Goal: Task Accomplishment & Management: Use online tool/utility

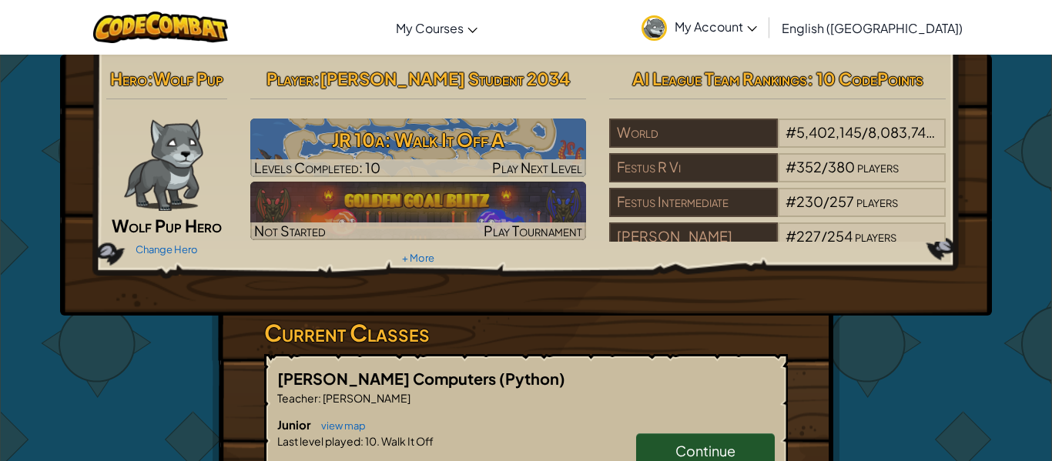
click at [705, 459] on span "Continue" at bounding box center [706, 451] width 60 height 18
click at [687, 438] on link "Continue" at bounding box center [705, 451] width 139 height 35
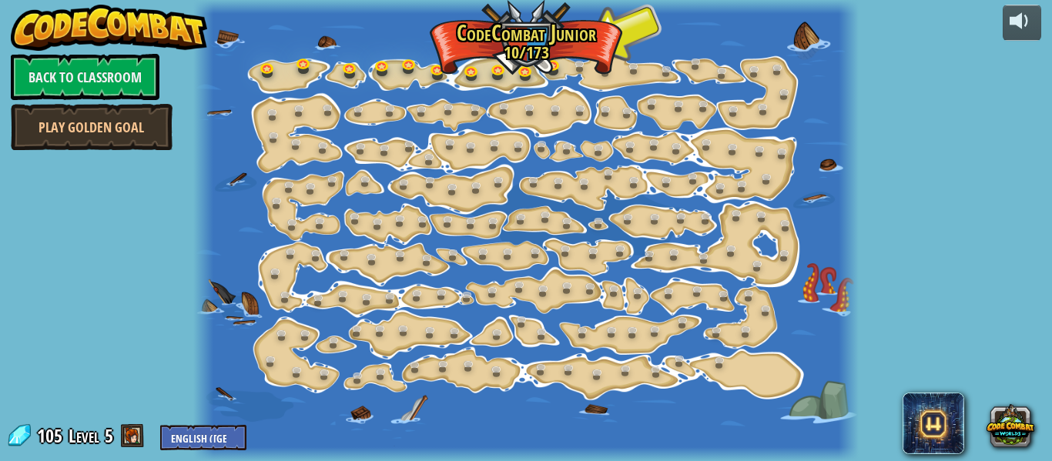
click at [515, 274] on div at bounding box center [525, 230] width 665 height 461
click at [599, 27] on div at bounding box center [525, 230] width 665 height 461
click at [574, 55] on div at bounding box center [525, 230] width 665 height 461
click at [556, 65] on link at bounding box center [556, 66] width 31 height 31
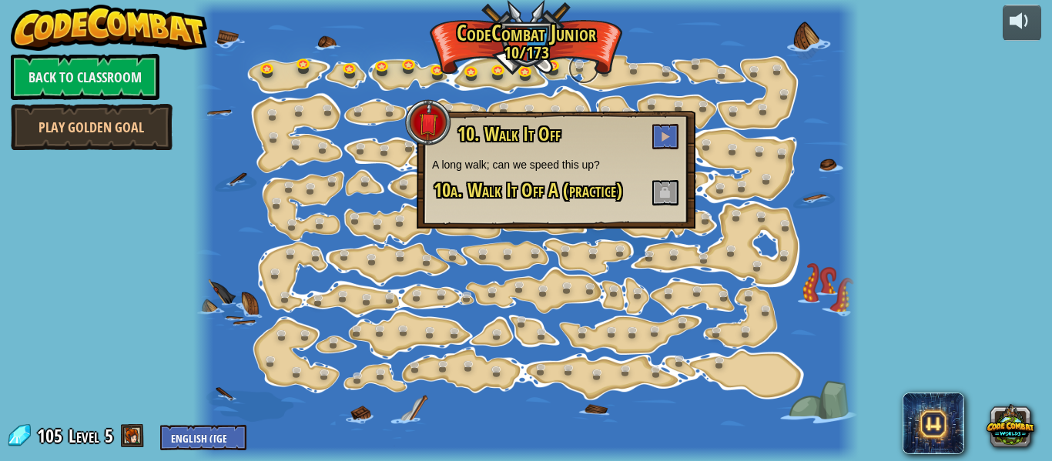
click at [578, 61] on link at bounding box center [584, 68] width 31 height 31
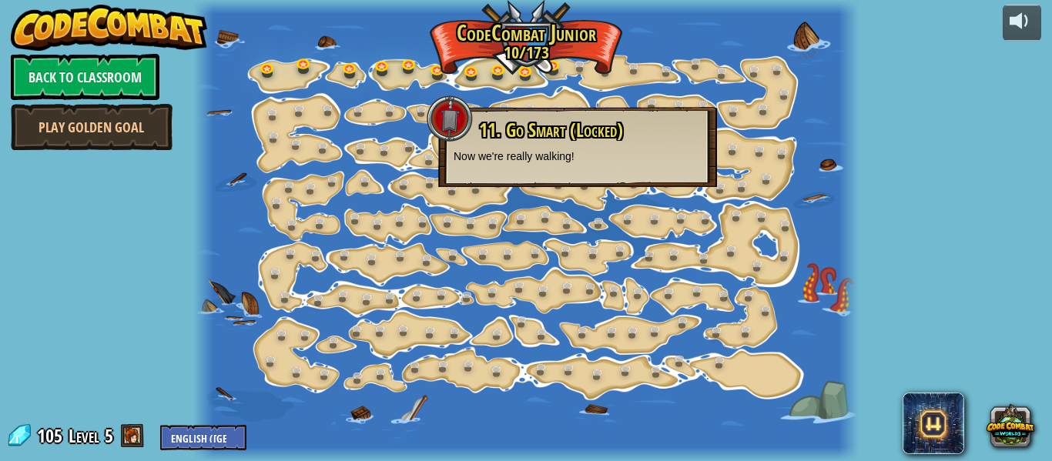
click at [584, 143] on div "11. Go Smart (Locked) Now we're really walking!" at bounding box center [578, 142] width 248 height 44
click at [550, 64] on link at bounding box center [556, 66] width 31 height 31
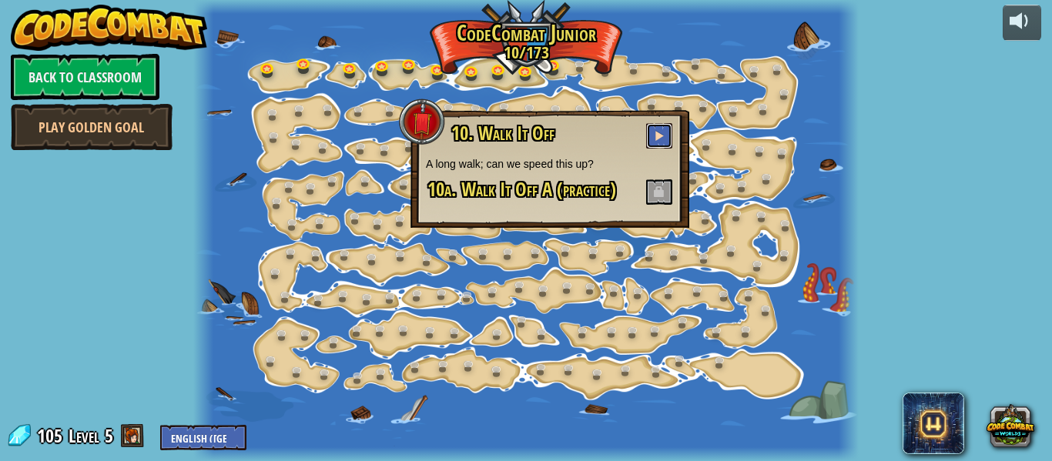
click at [662, 142] on button at bounding box center [659, 135] width 26 height 25
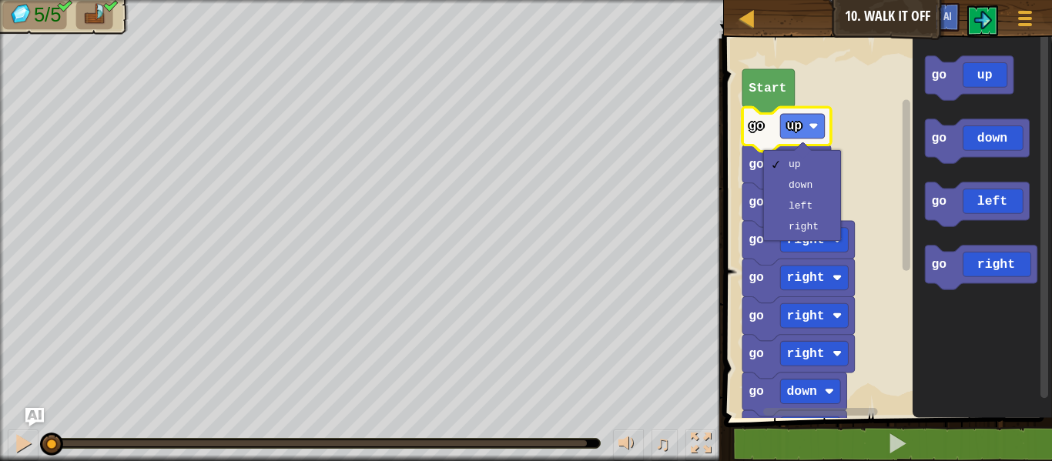
click at [851, 163] on rect "Blockly Workspace" at bounding box center [886, 224] width 333 height 387
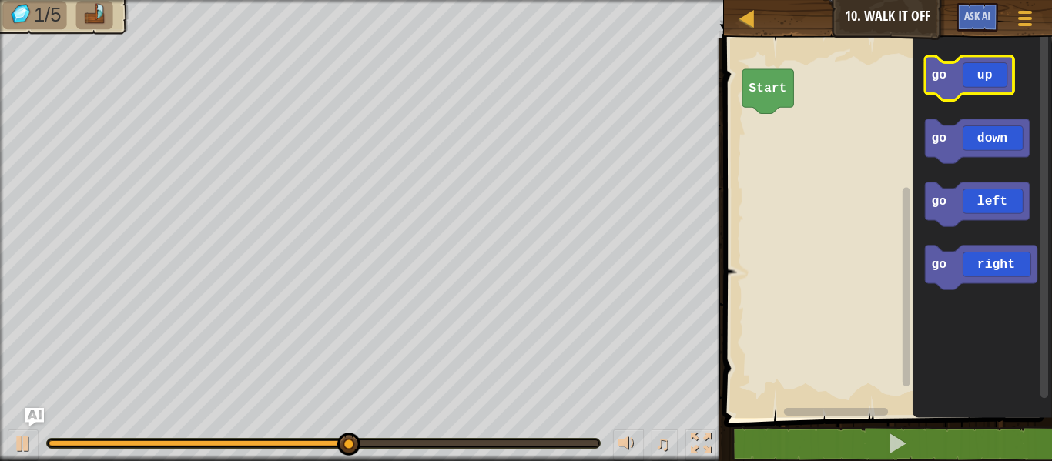
click at [947, 85] on icon "Blockly Workspace" at bounding box center [969, 78] width 89 height 44
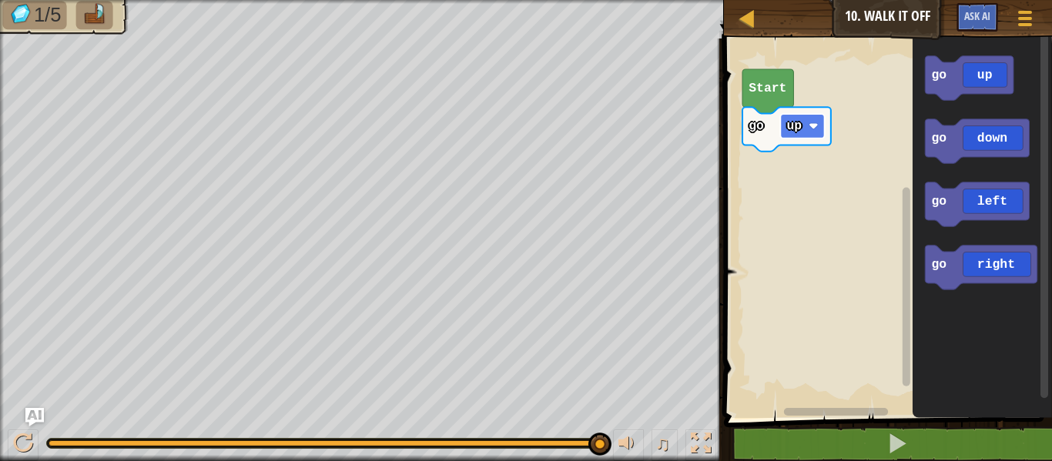
click at [820, 130] on rect "Blockly Workspace" at bounding box center [802, 126] width 44 height 25
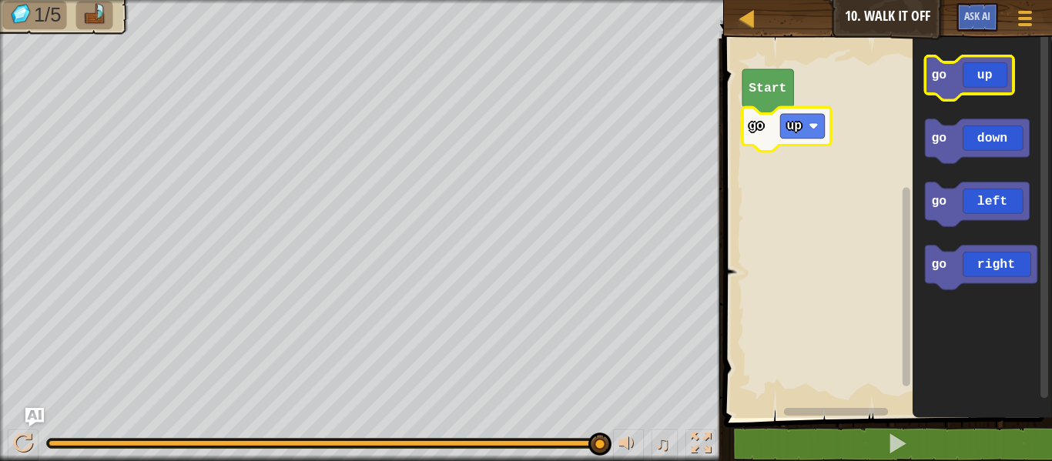
click at [1002, 66] on icon "Blockly Workspace" at bounding box center [969, 78] width 89 height 44
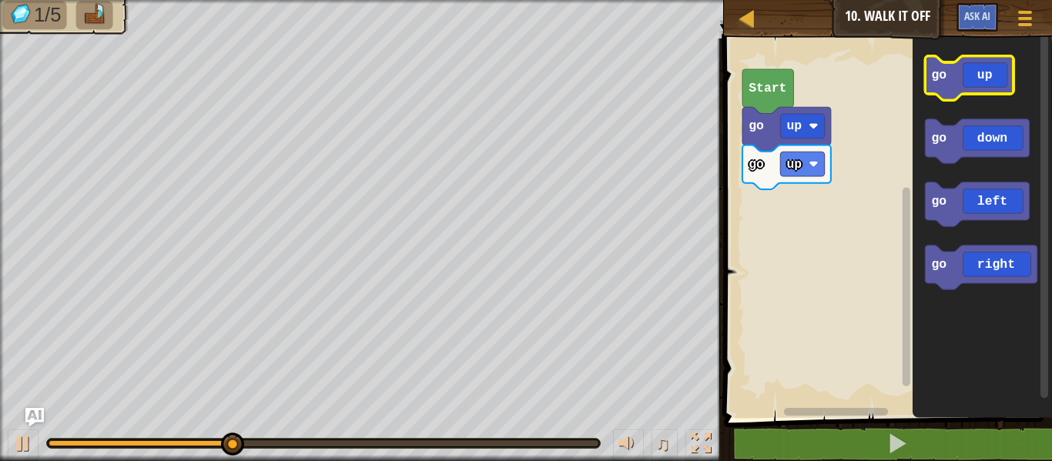
click at [942, 73] on text "go" at bounding box center [938, 75] width 15 height 15
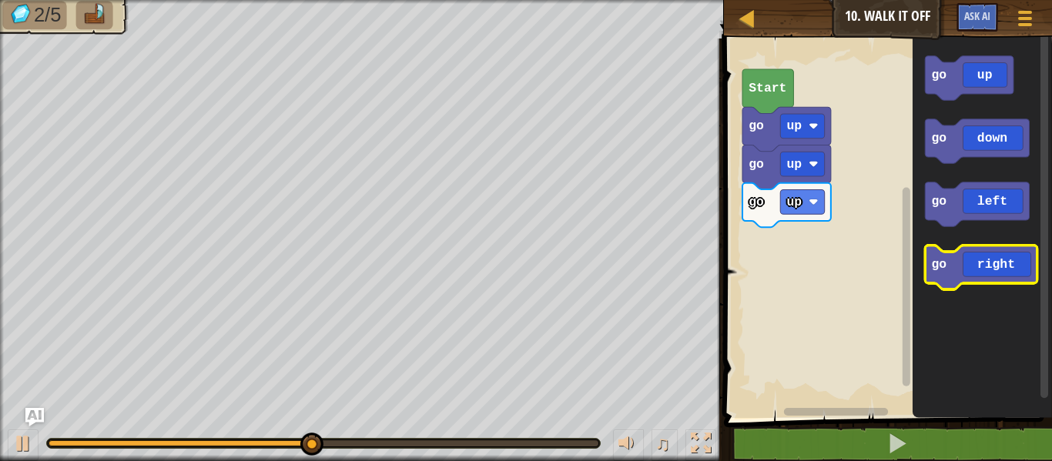
click at [970, 257] on icon "Blockly Workspace" at bounding box center [981, 268] width 112 height 44
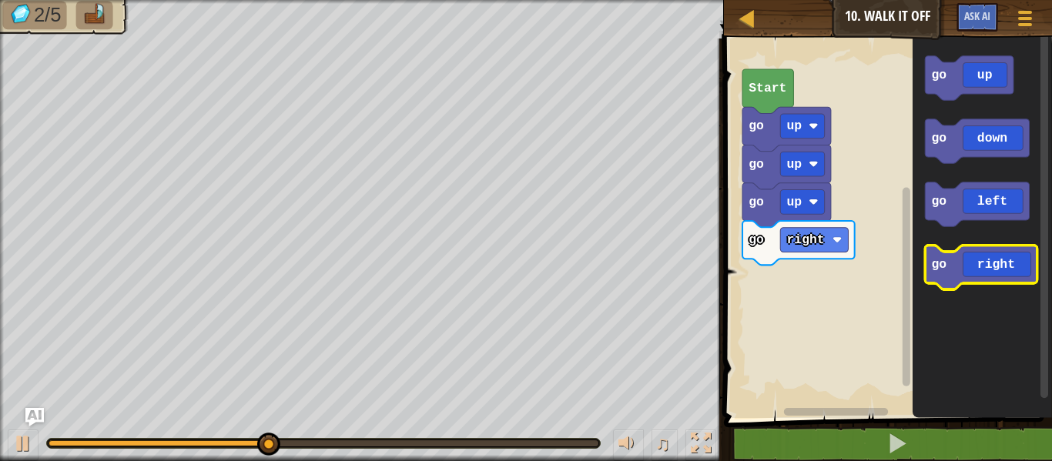
click at [970, 257] on icon "Blockly Workspace" at bounding box center [981, 268] width 112 height 44
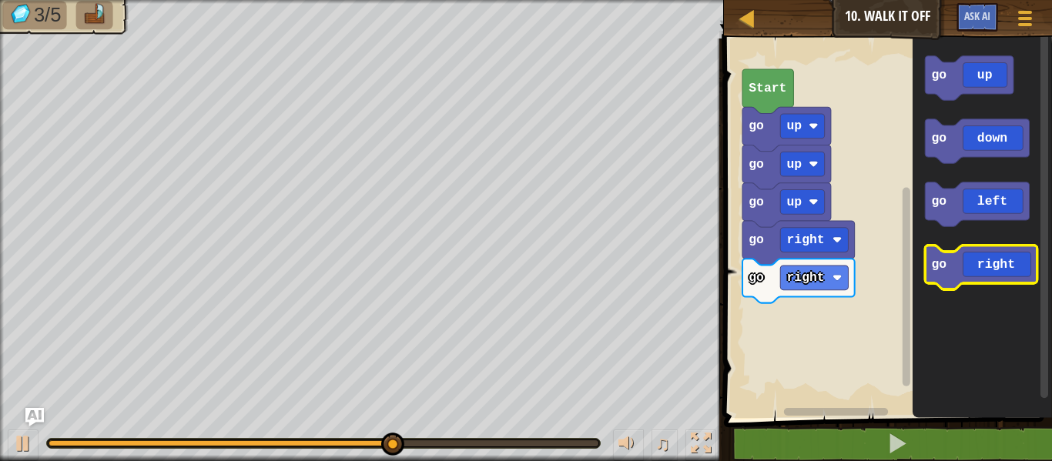
click at [970, 257] on icon "Blockly Workspace" at bounding box center [981, 268] width 112 height 44
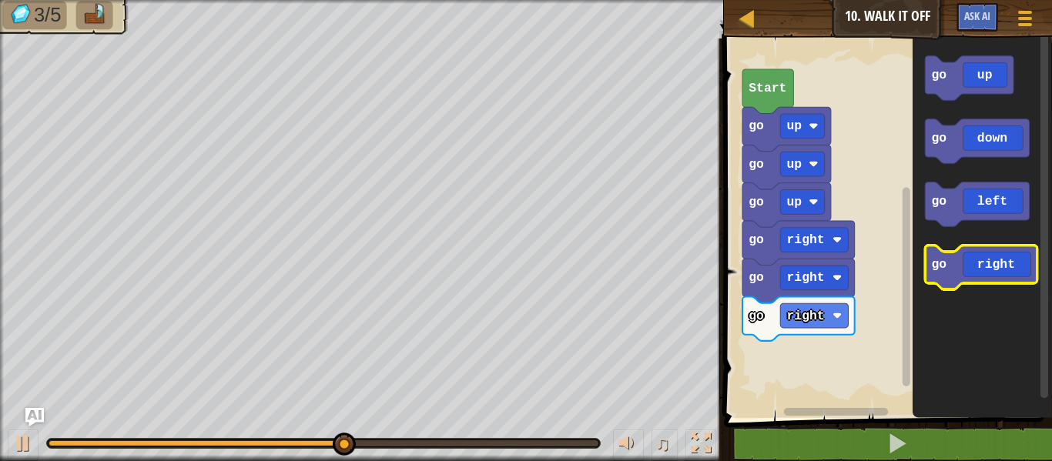
click at [971, 259] on icon "Blockly Workspace" at bounding box center [981, 268] width 112 height 44
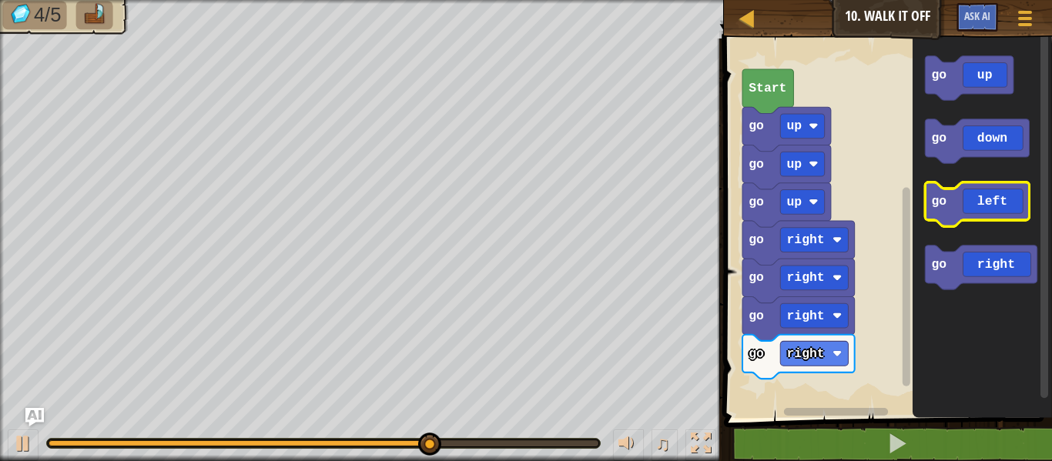
click at [998, 190] on icon "Blockly Workspace" at bounding box center [977, 205] width 104 height 44
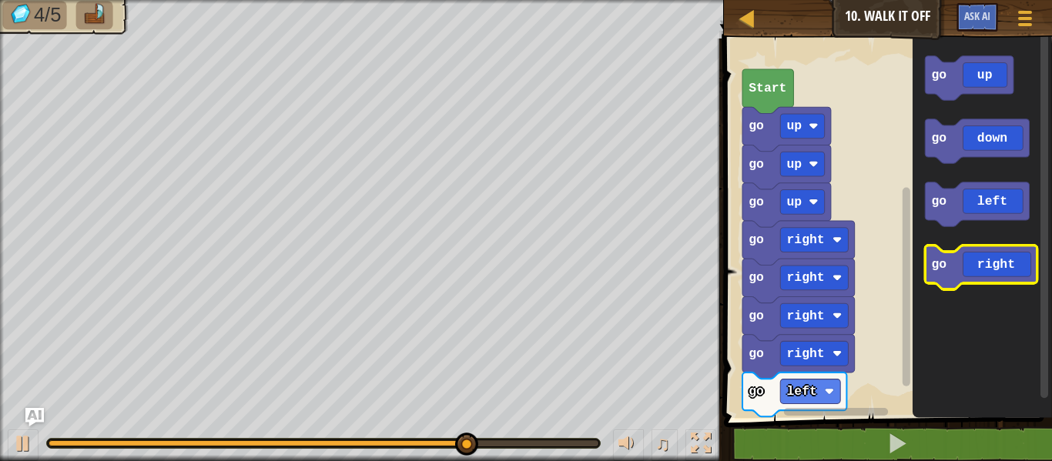
click at [971, 261] on icon "Blockly Workspace" at bounding box center [981, 268] width 112 height 44
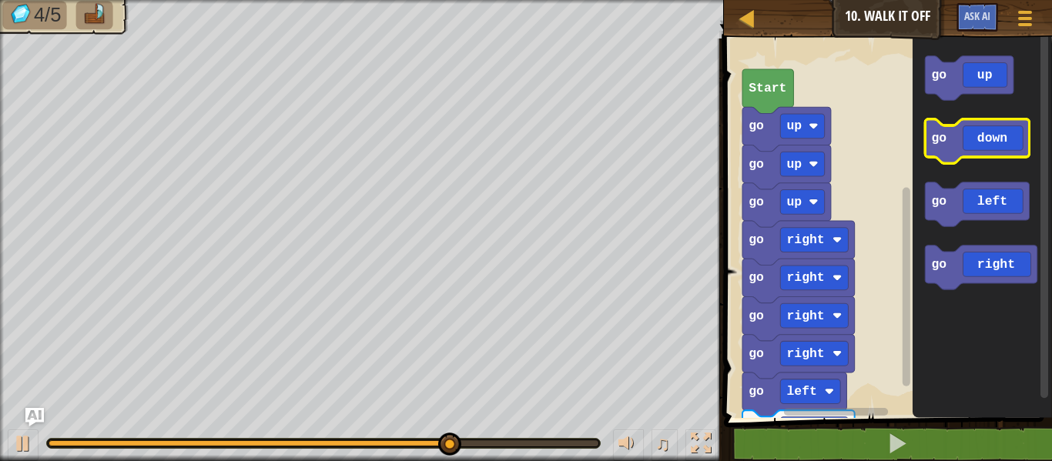
click at [968, 136] on icon "Blockly Workspace" at bounding box center [977, 141] width 104 height 44
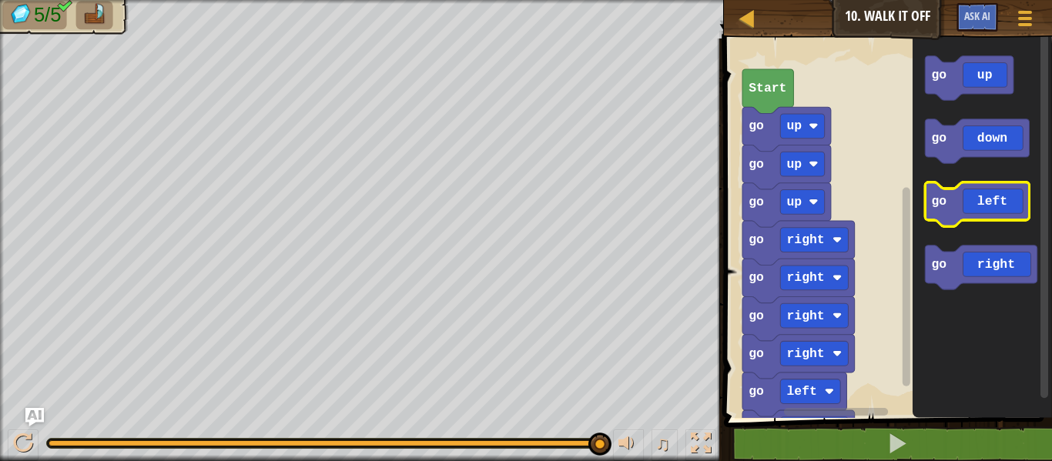
click at [972, 216] on icon "Blockly Workspace" at bounding box center [977, 205] width 104 height 44
click at [969, 213] on icon "Blockly Workspace" at bounding box center [977, 205] width 104 height 44
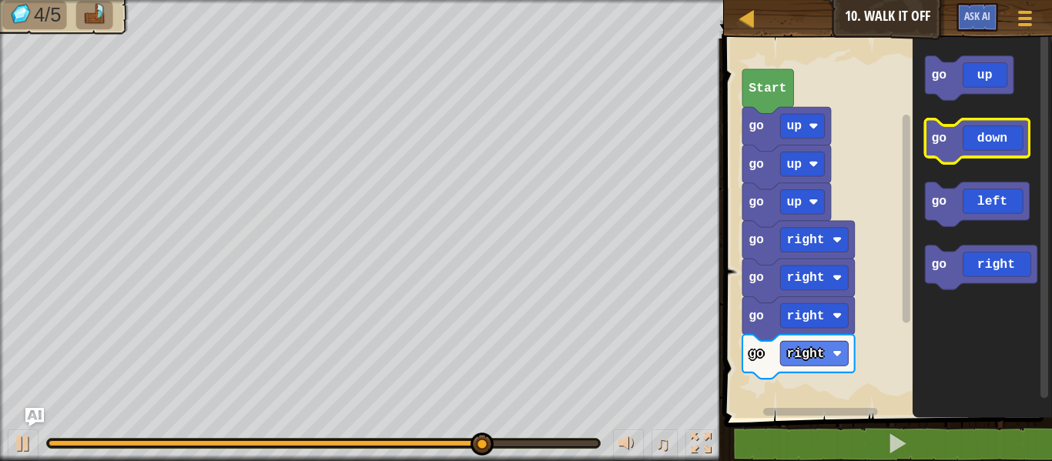
click at [984, 146] on icon "Blockly Workspace" at bounding box center [977, 141] width 104 height 44
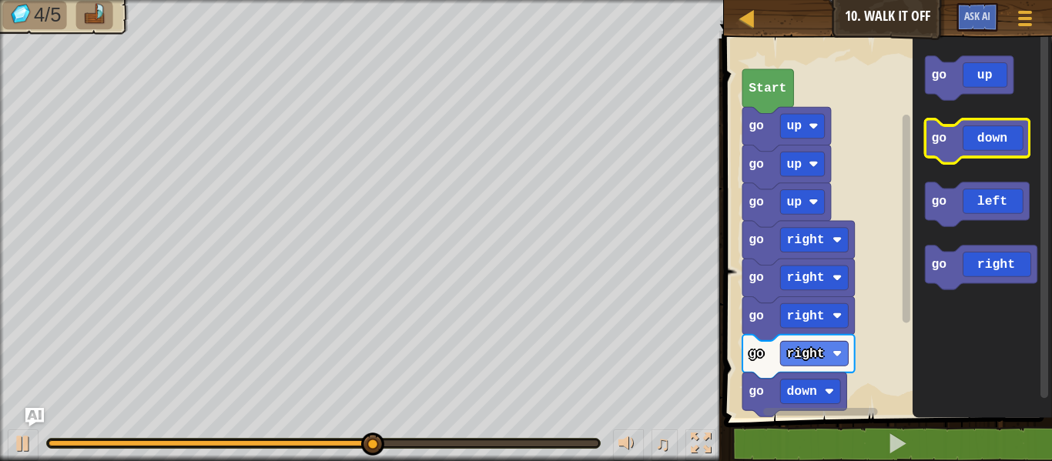
click at [988, 152] on icon "Blockly Workspace" at bounding box center [977, 141] width 104 height 44
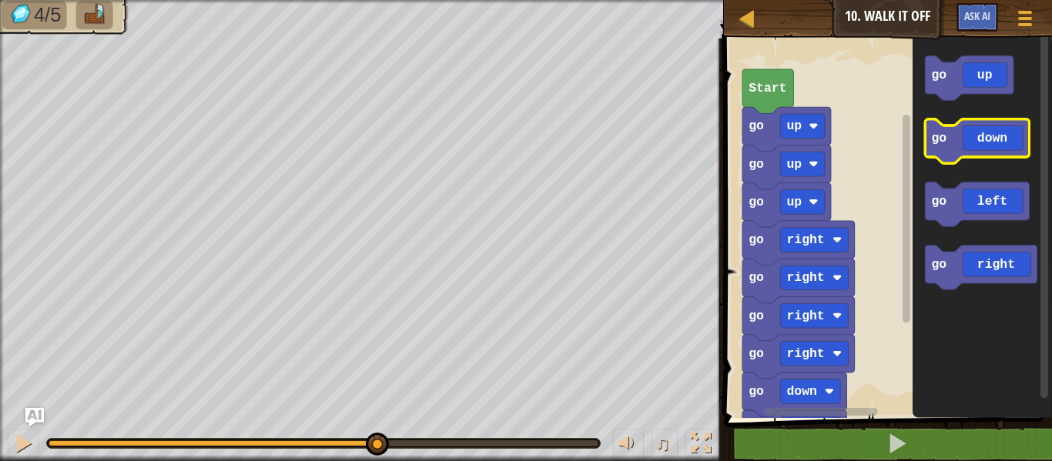
click at [988, 153] on icon "Blockly Workspace" at bounding box center [977, 141] width 104 height 44
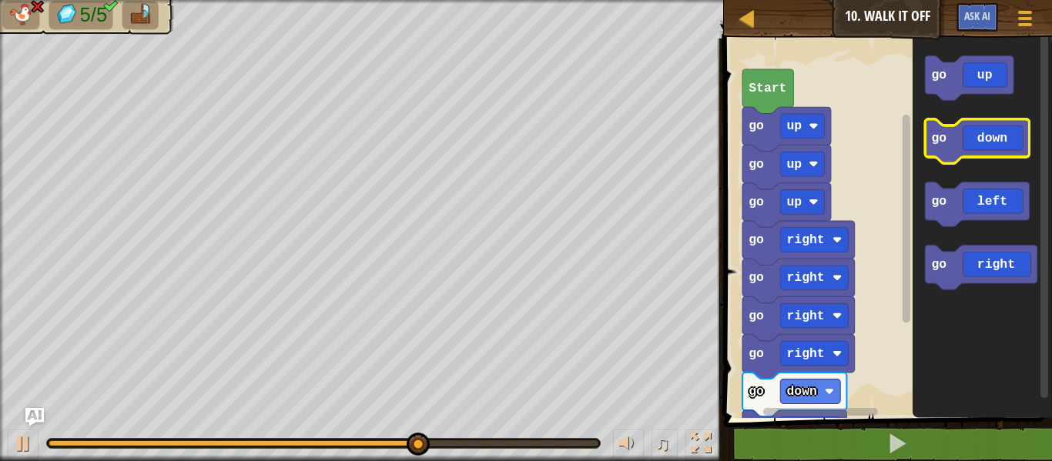
click at [988, 153] on icon "Blockly Workspace" at bounding box center [977, 141] width 104 height 44
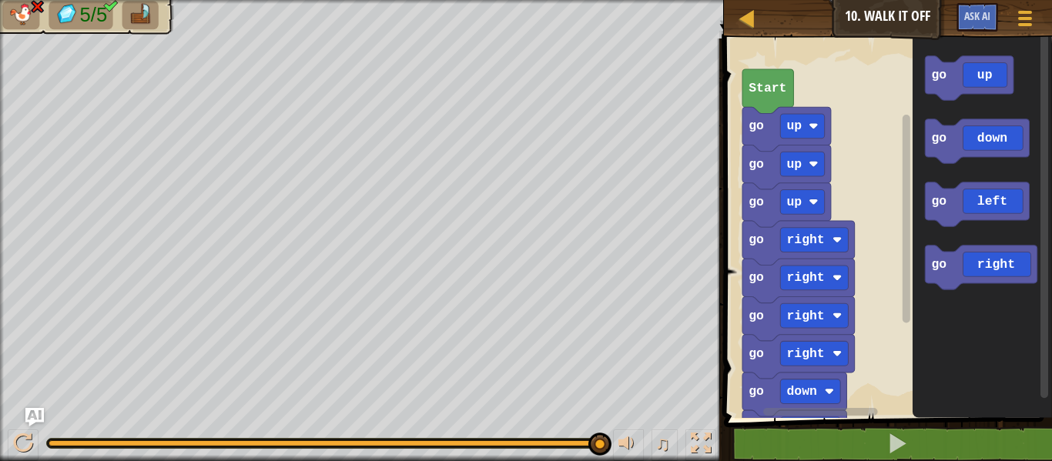
click at [780, 101] on icon "Blockly Workspace" at bounding box center [768, 91] width 51 height 44
click at [810, 116] on rect "Blockly Workspace" at bounding box center [802, 126] width 44 height 25
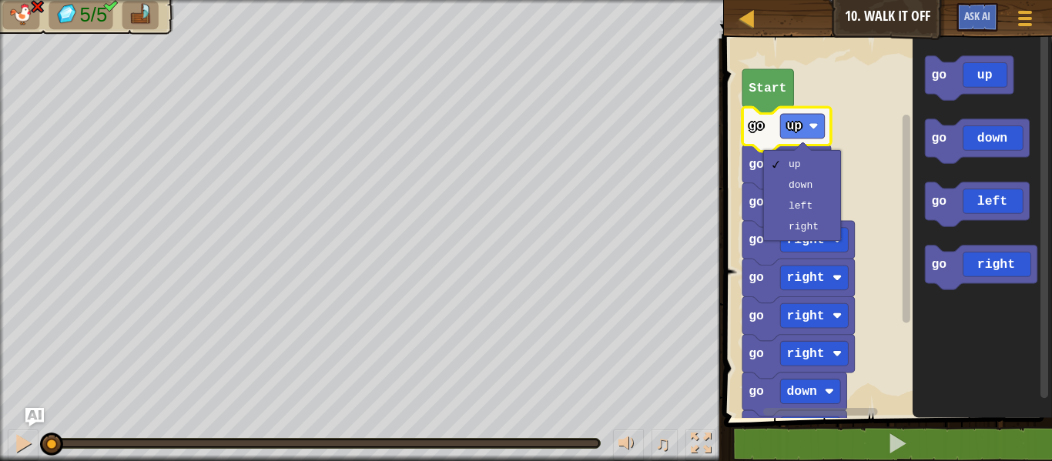
drag, startPoint x: 595, startPoint y: 438, endPoint x: 2, endPoint y: 400, distance: 595.2
click at [2, 400] on div "5/5 ♫ Wolf Pup" at bounding box center [526, 230] width 1052 height 461
click at [795, 132] on text "up" at bounding box center [794, 126] width 15 height 15
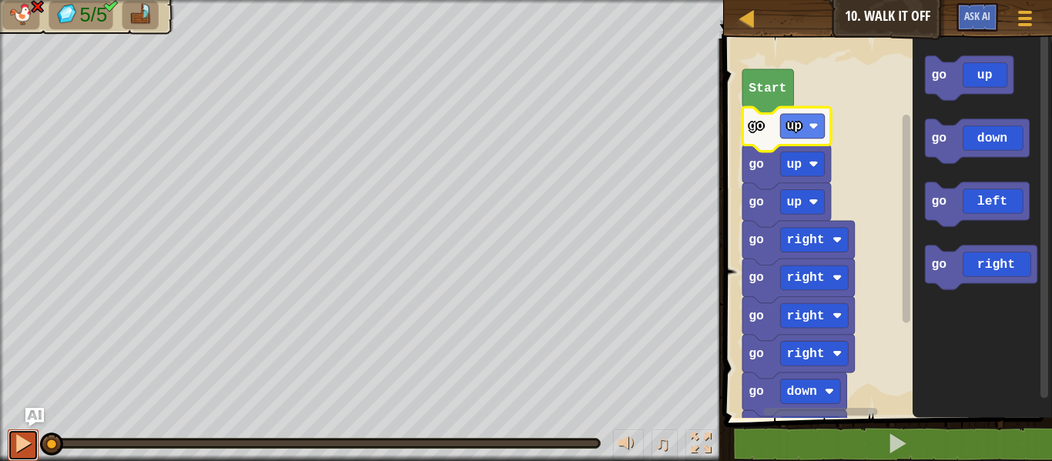
click at [14, 441] on div at bounding box center [23, 444] width 20 height 20
click at [13, 441] on div at bounding box center [23, 444] width 20 height 20
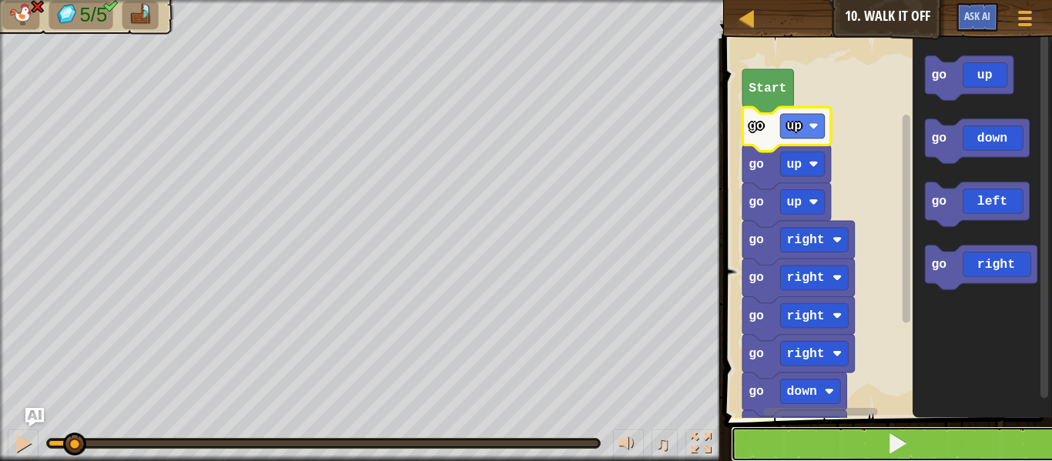
click at [873, 451] on button at bounding box center [897, 444] width 333 height 35
click at [870, 448] on button at bounding box center [897, 444] width 333 height 35
click at [871, 448] on button at bounding box center [897, 444] width 333 height 35
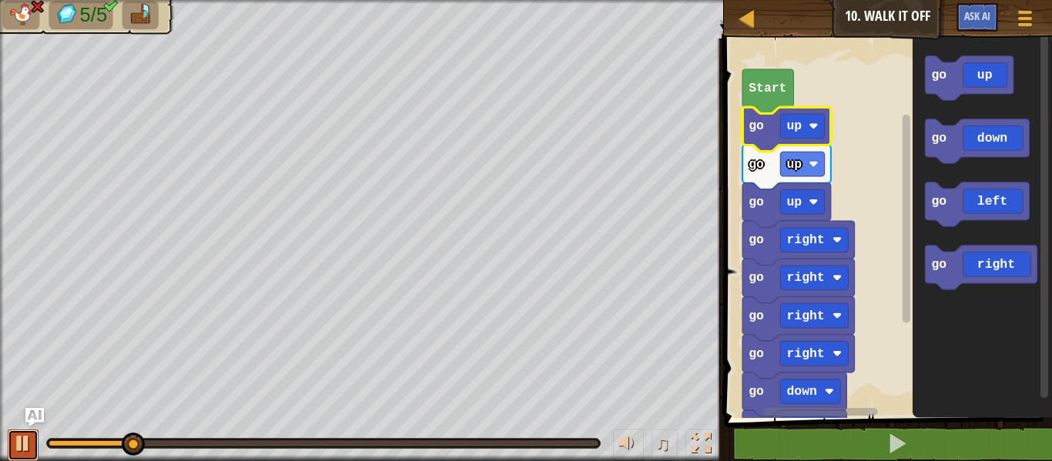
click at [24, 439] on div at bounding box center [23, 444] width 20 height 20
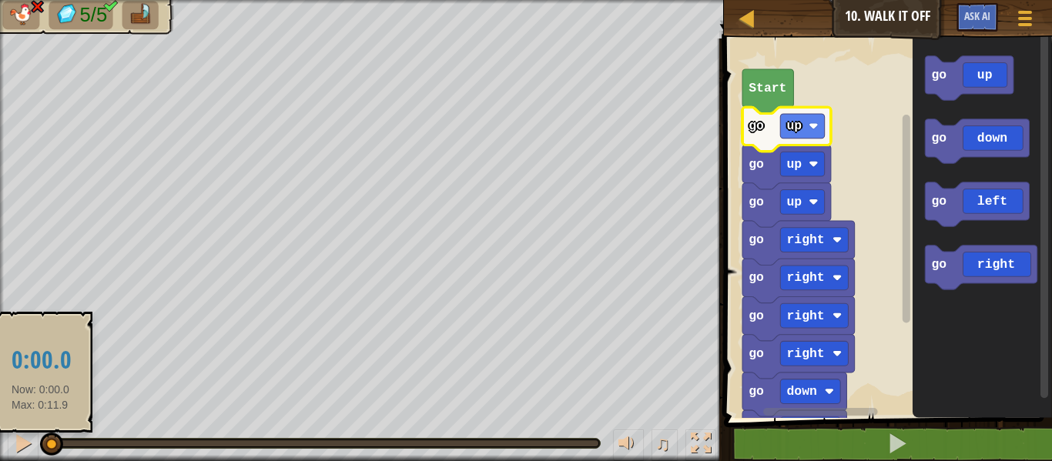
drag, startPoint x: 128, startPoint y: 443, endPoint x: 39, endPoint y: 437, distance: 88.8
click at [40, 437] on div at bounding box center [51, 444] width 23 height 23
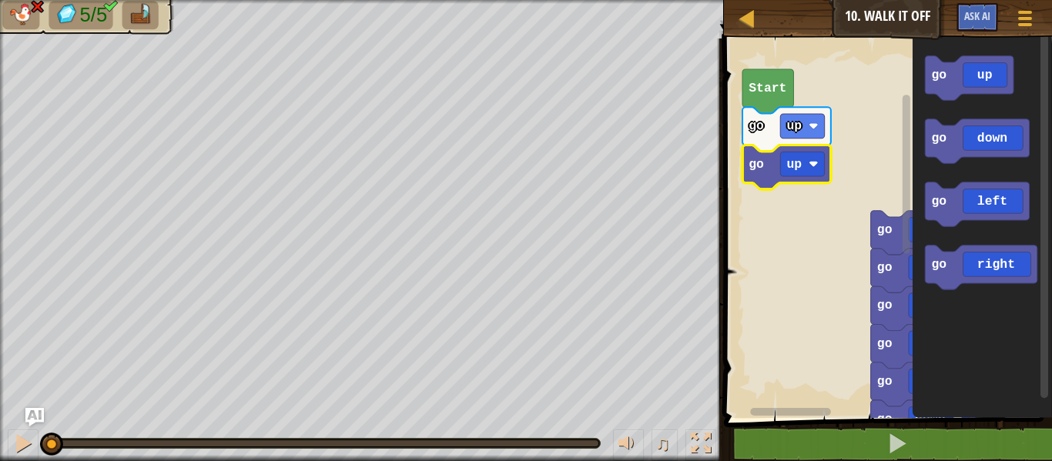
click at [811, 181] on icon "Blockly Workspace" at bounding box center [787, 167] width 89 height 44
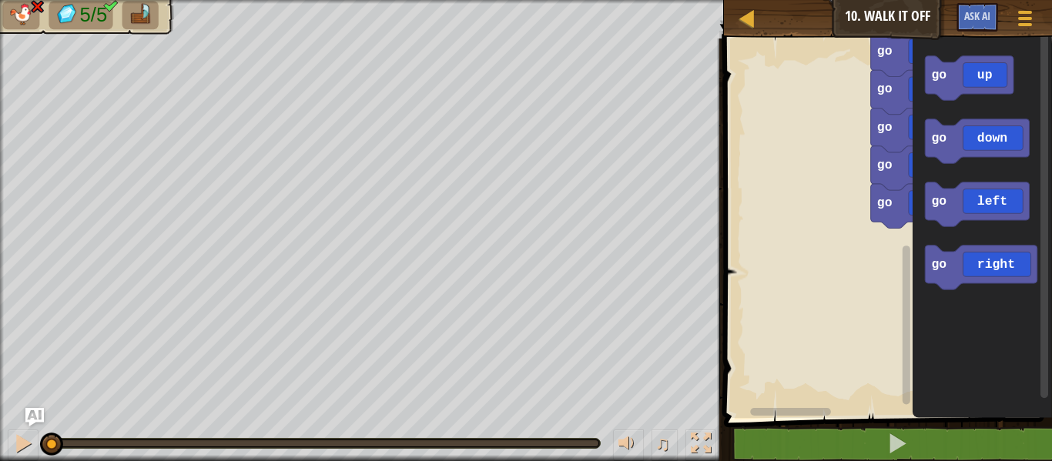
click at [991, 296] on div "go up go right go right go right go right go down go down go down go down go do…" at bounding box center [886, 224] width 333 height 387
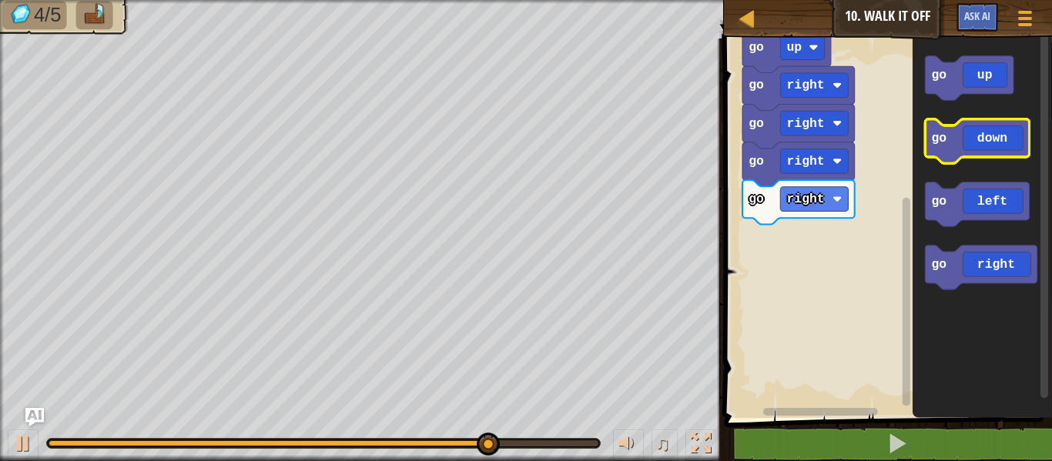
click at [988, 124] on icon "Blockly Workspace" at bounding box center [977, 141] width 104 height 44
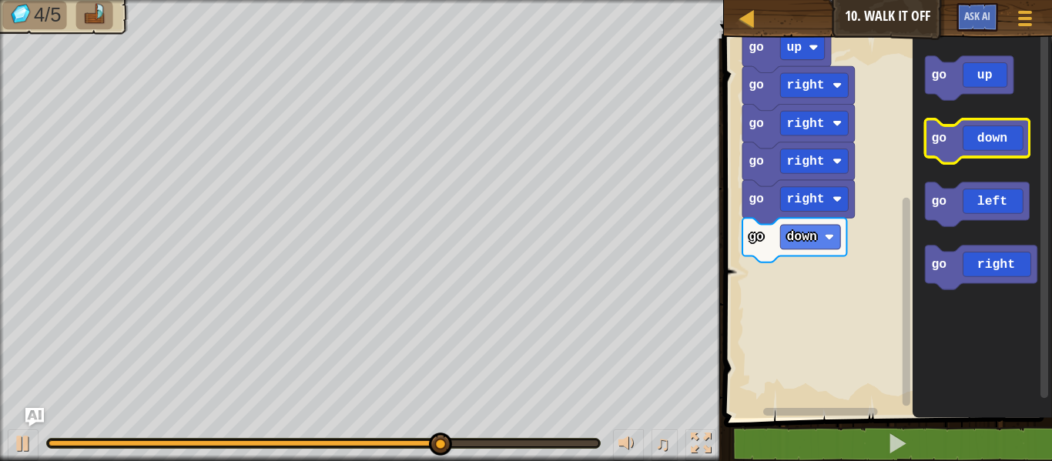
click at [988, 130] on icon "Blockly Workspace" at bounding box center [977, 141] width 104 height 44
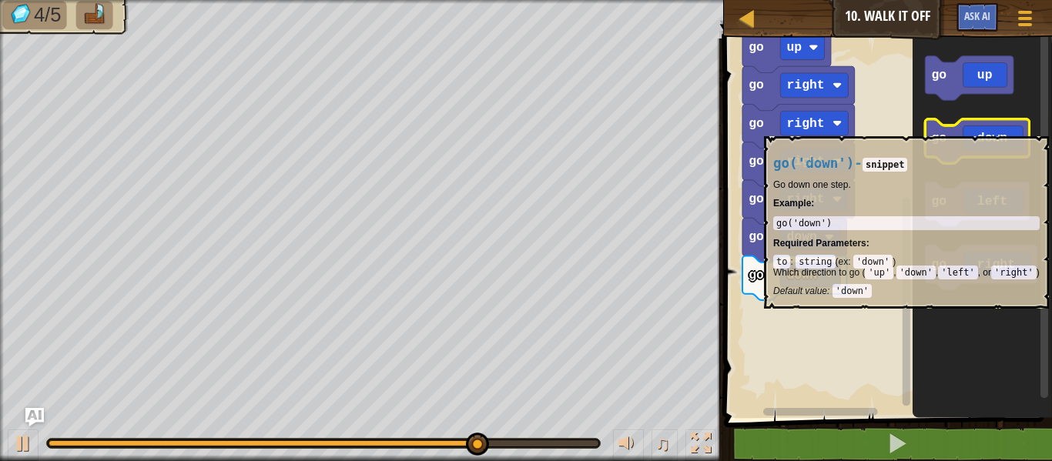
click at [989, 130] on icon "Blockly Workspace" at bounding box center [977, 141] width 104 height 44
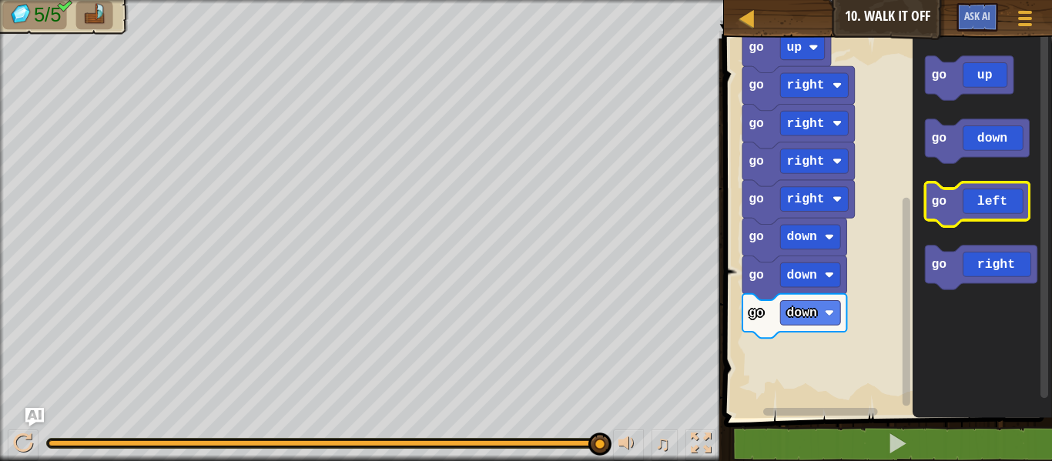
click at [965, 207] on icon "Blockly Workspace" at bounding box center [977, 205] width 104 height 44
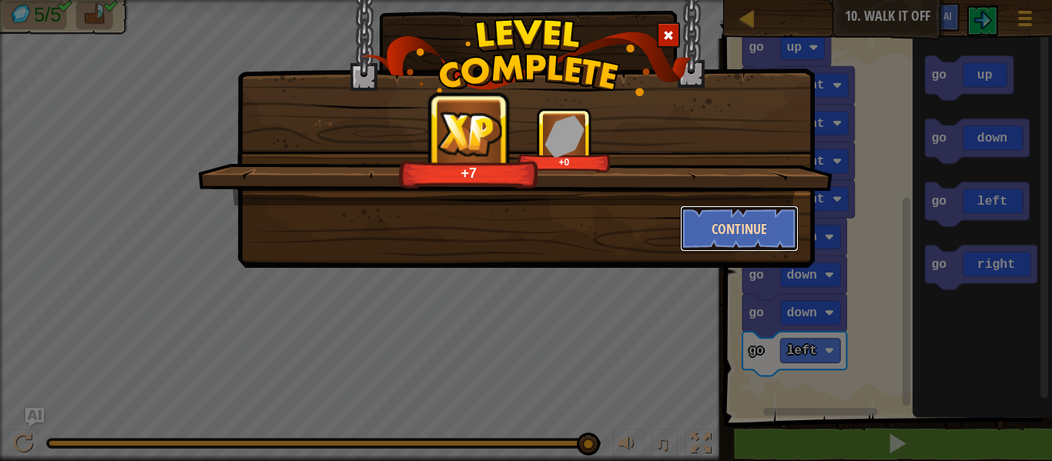
click at [763, 219] on button "Continue" at bounding box center [739, 229] width 119 height 46
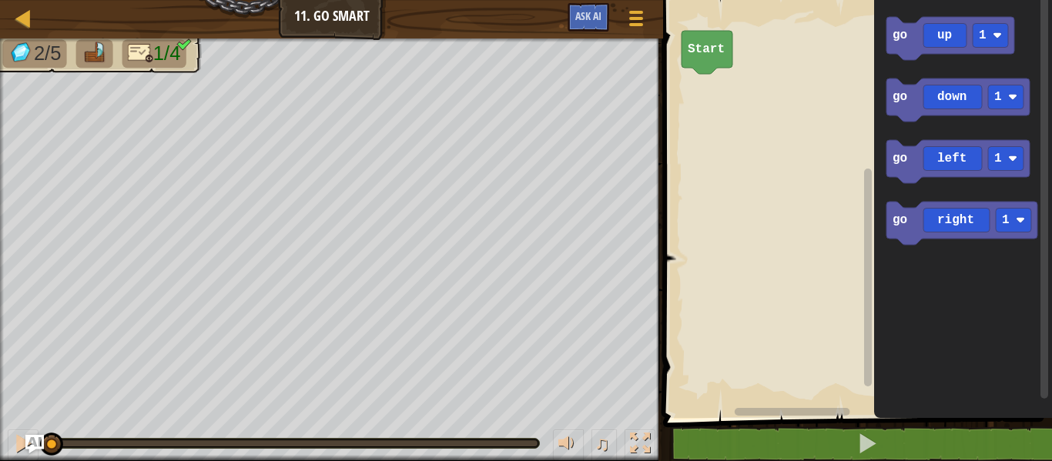
click at [28, 390] on div "2/5 1/4 ♫ Wolf Pup" at bounding box center [526, 250] width 1052 height 423
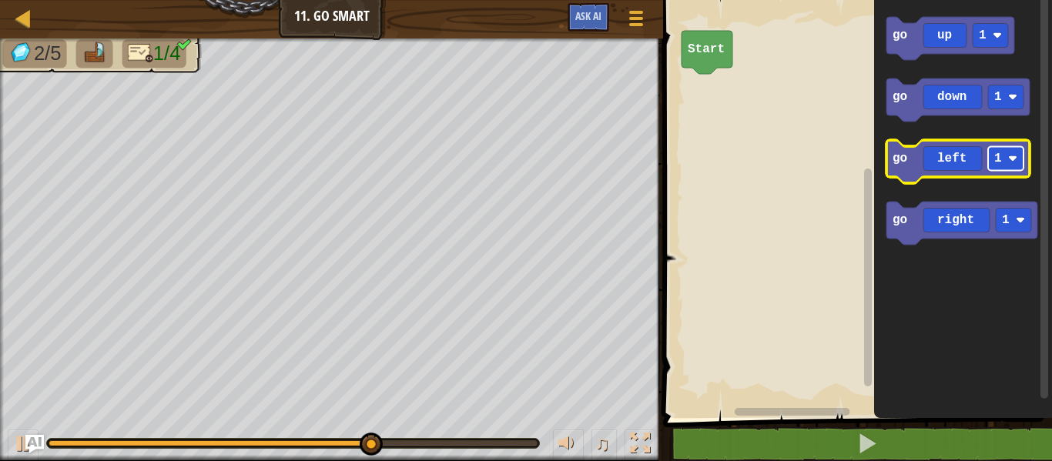
click at [1006, 156] on rect "Blockly Workspace" at bounding box center [1005, 159] width 35 height 24
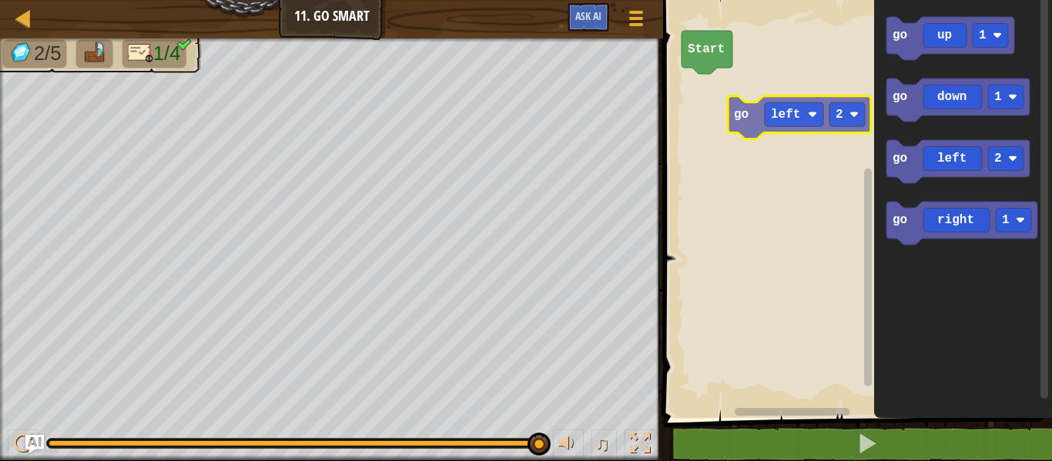
click at [795, 109] on div "Start go up 1 go down 1 go left 2 go right 1 go left 2" at bounding box center [856, 205] width 394 height 426
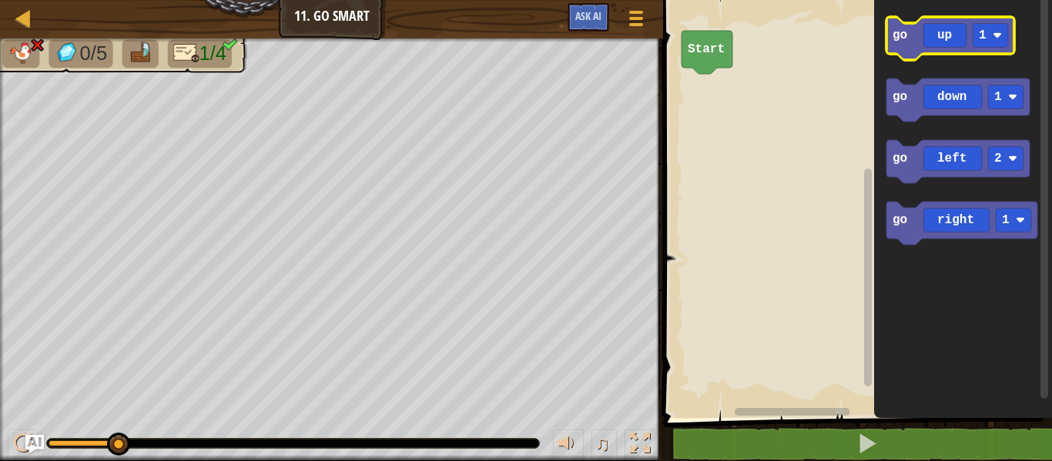
click at [937, 30] on icon "Blockly Workspace" at bounding box center [951, 38] width 128 height 43
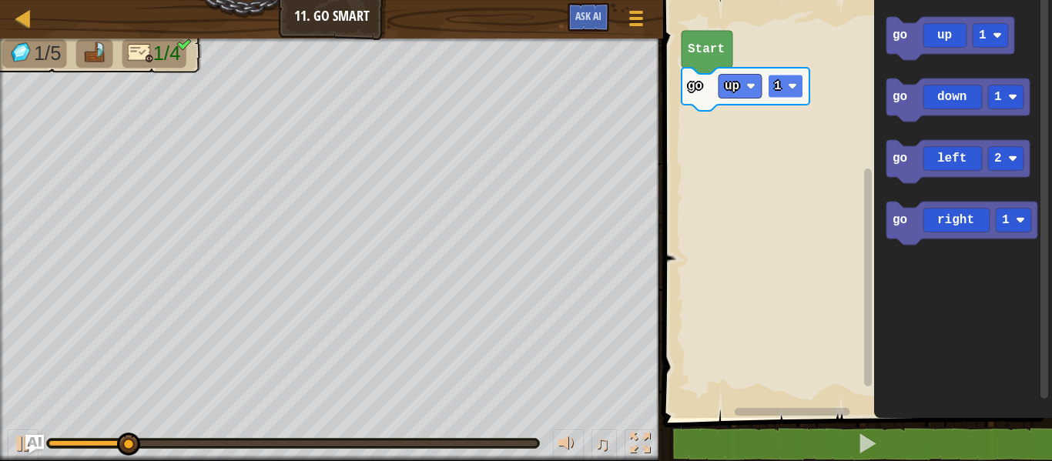
click at [784, 89] on rect "Blockly Workspace" at bounding box center [785, 87] width 35 height 24
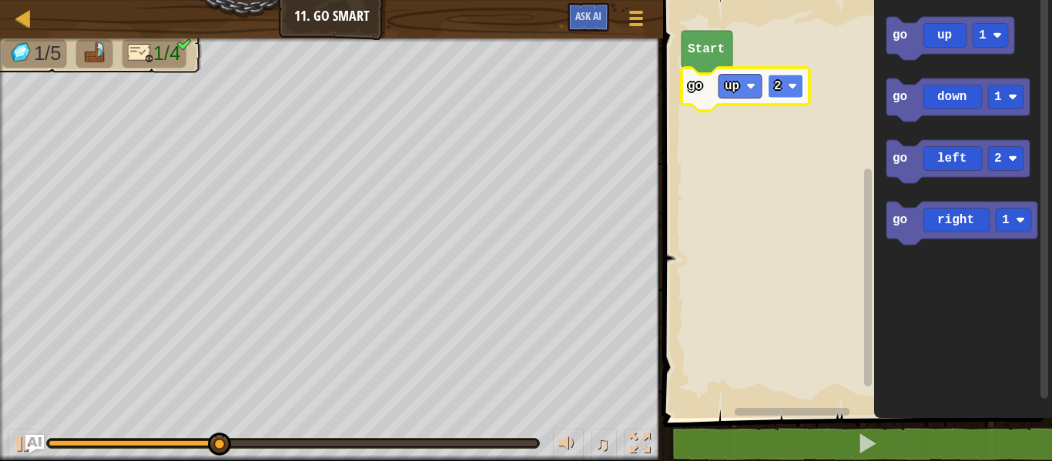
click at [786, 84] on rect "Blockly Workspace" at bounding box center [785, 87] width 35 height 24
click at [764, 93] on icon "Blockly Workspace" at bounding box center [746, 89] width 128 height 43
click at [773, 88] on rect "Blockly Workspace" at bounding box center [785, 87] width 35 height 24
click at [786, 86] on rect "Blockly Workspace" at bounding box center [785, 87] width 35 height 24
click at [770, 99] on icon "Blockly Workspace" at bounding box center [746, 89] width 128 height 43
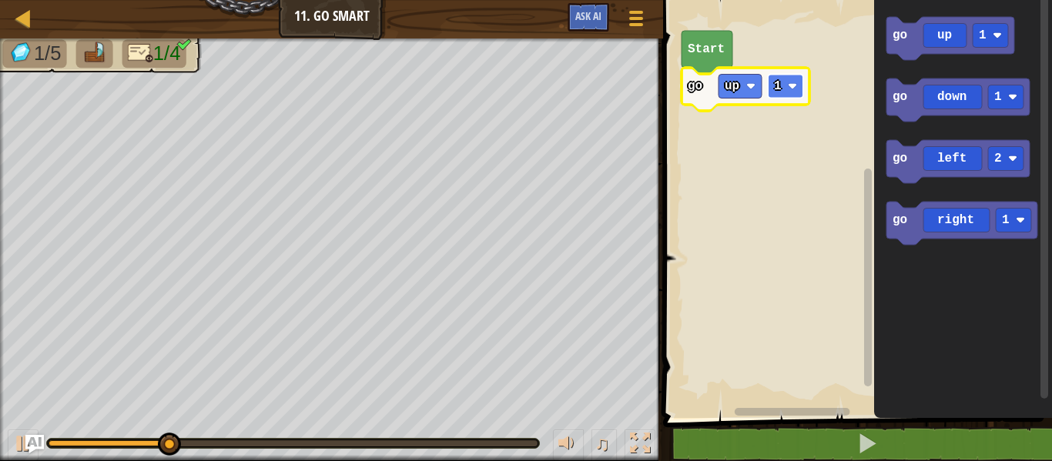
click at [774, 94] on rect "Blockly Workspace" at bounding box center [785, 87] width 35 height 24
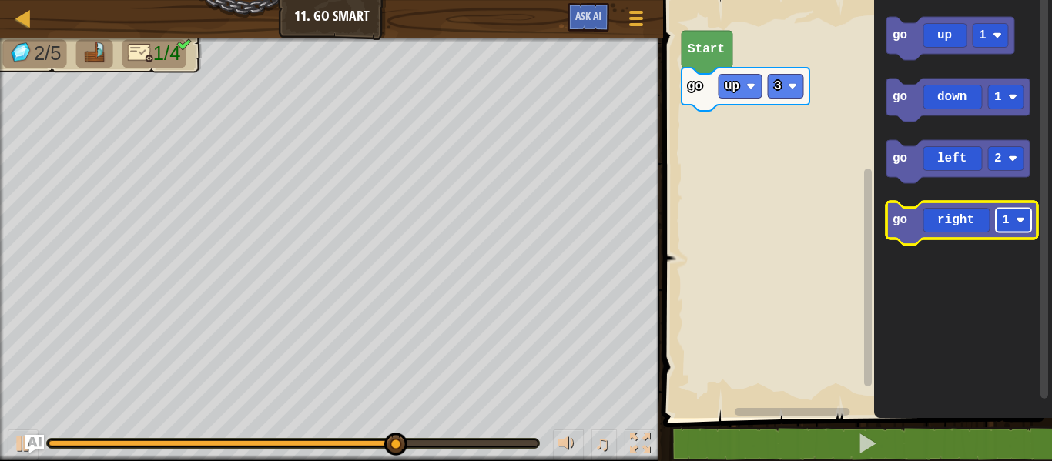
click at [1002, 222] on text "1" at bounding box center [1006, 220] width 8 height 14
click at [1011, 234] on icon "Blockly Workspace" at bounding box center [962, 223] width 151 height 43
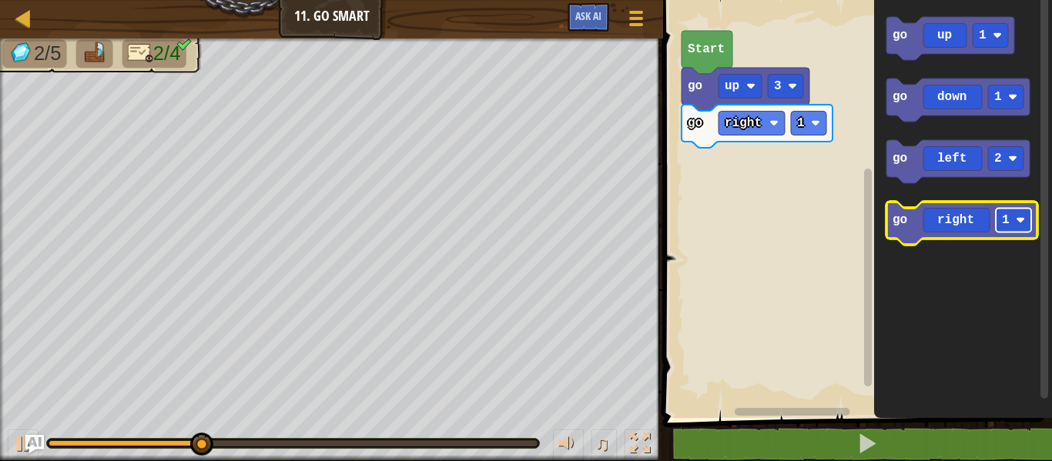
click at [1017, 214] on rect "Blockly Workspace" at bounding box center [1013, 221] width 35 height 24
click at [959, 227] on icon "Blockly Workspace" at bounding box center [962, 223] width 151 height 43
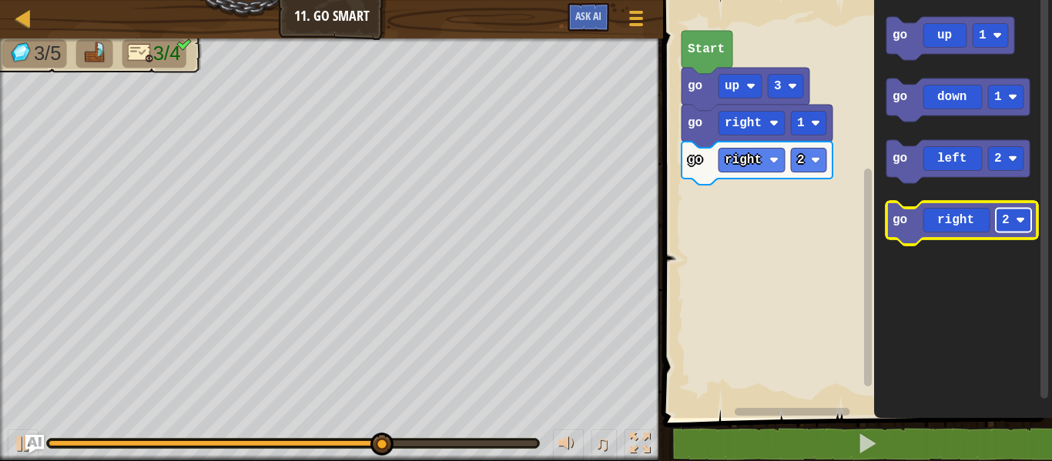
click at [1012, 213] on rect "Blockly Workspace" at bounding box center [1013, 221] width 35 height 24
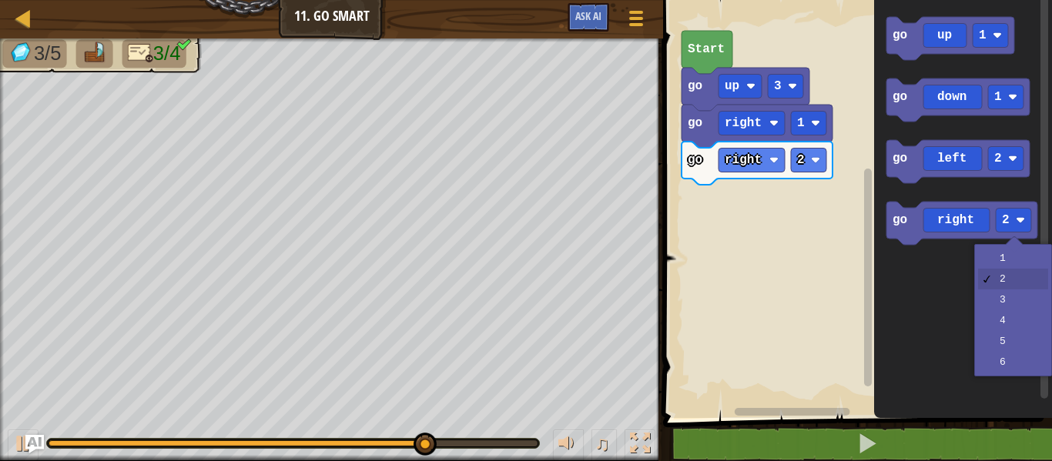
click at [1000, 245] on div "1 2 3 4 5 6" at bounding box center [1013, 310] width 78 height 132
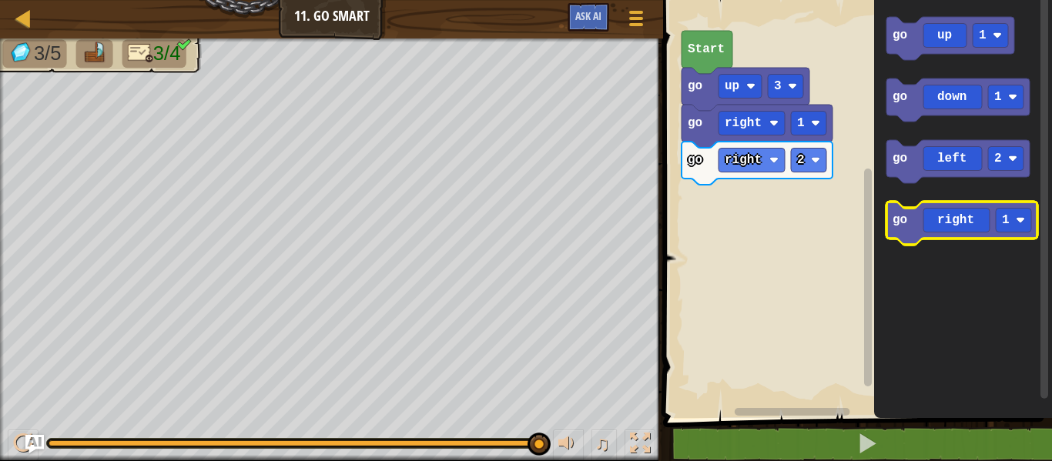
click at [976, 223] on icon "Blockly Workspace" at bounding box center [962, 223] width 151 height 43
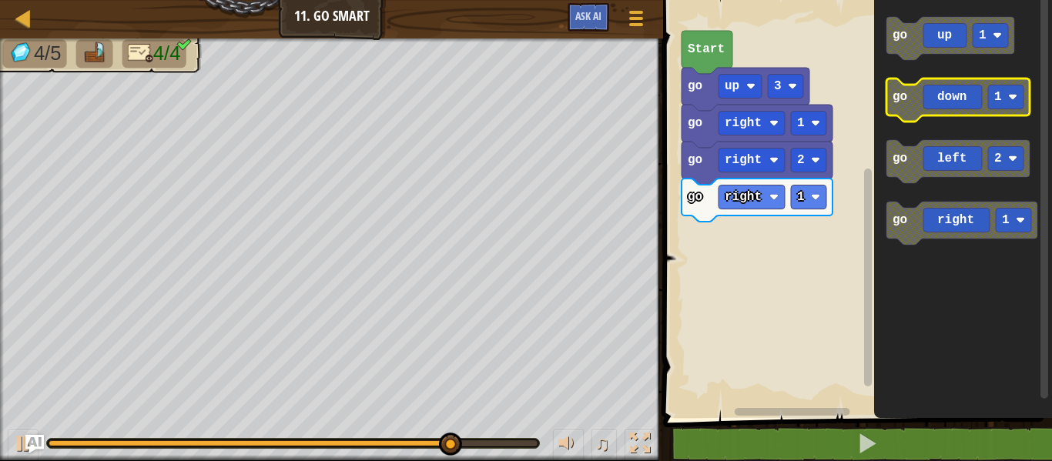
click at [1002, 103] on text "1" at bounding box center [999, 97] width 8 height 14
click at [933, 102] on icon "Blockly Workspace" at bounding box center [958, 100] width 143 height 43
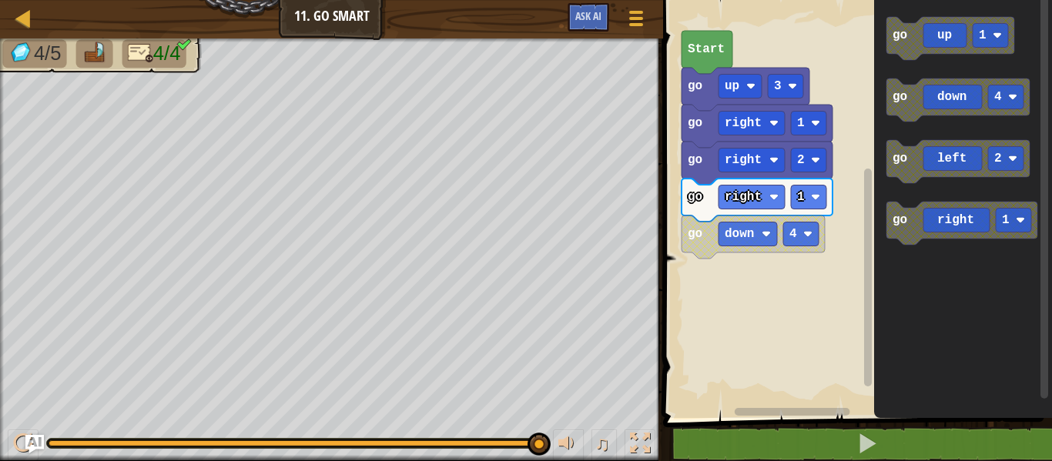
click at [773, 310] on rect "Blockly Workspace" at bounding box center [856, 205] width 394 height 426
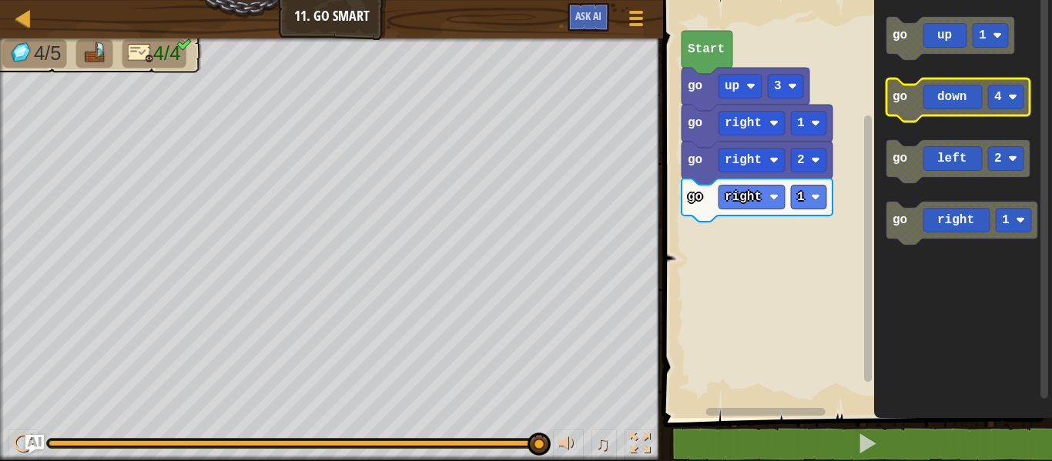
click at [961, 93] on icon "Blockly Workspace" at bounding box center [958, 100] width 143 height 43
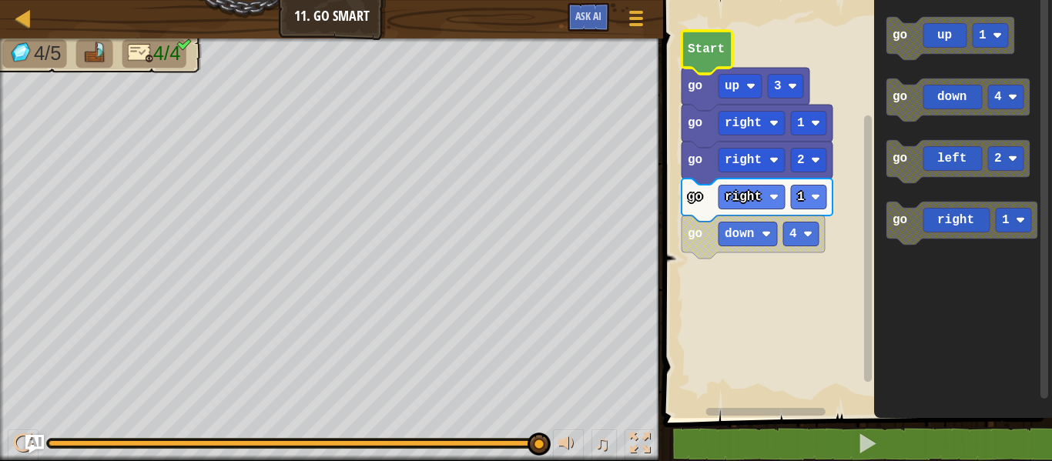
click at [715, 40] on icon "Blockly Workspace" at bounding box center [707, 52] width 51 height 43
click at [720, 45] on text "Start" at bounding box center [706, 49] width 37 height 14
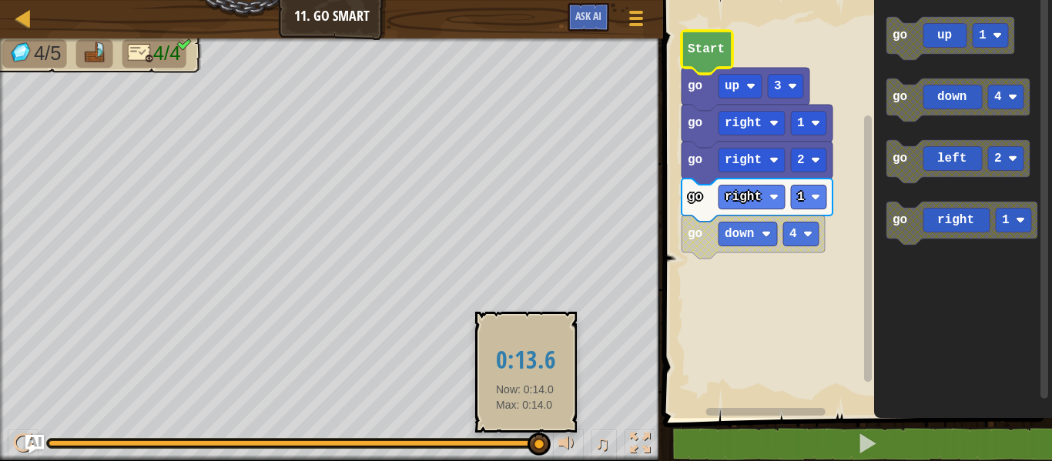
drag, startPoint x: 545, startPoint y: 444, endPoint x: 519, endPoint y: 445, distance: 25.5
click at [519, 445] on div "♫" at bounding box center [331, 440] width 663 height 46
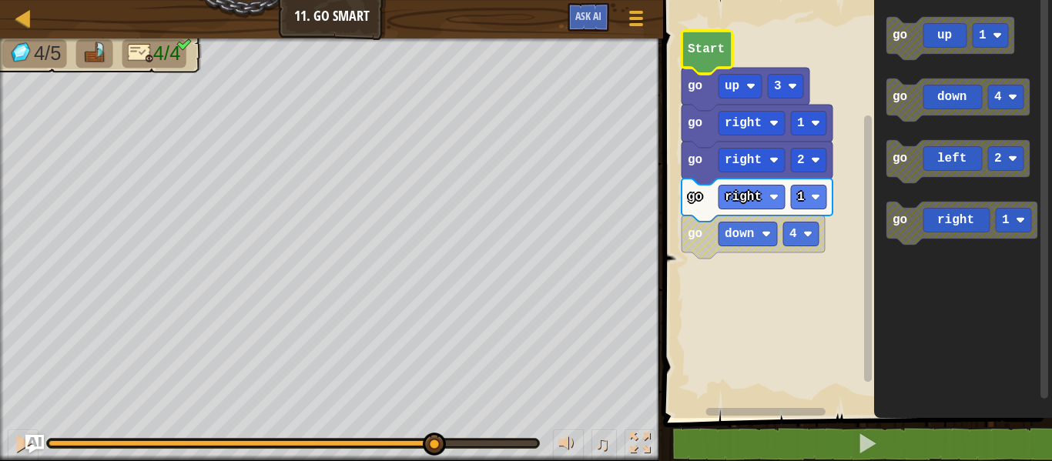
drag, startPoint x: 533, startPoint y: 447, endPoint x: 422, endPoint y: 448, distance: 110.9
click at [423, 448] on div at bounding box center [434, 444] width 23 height 23
click at [664, 377] on rect "Blockly Workspace" at bounding box center [856, 205] width 394 height 426
click at [806, 195] on rect "Blockly Workspace" at bounding box center [808, 198] width 35 height 24
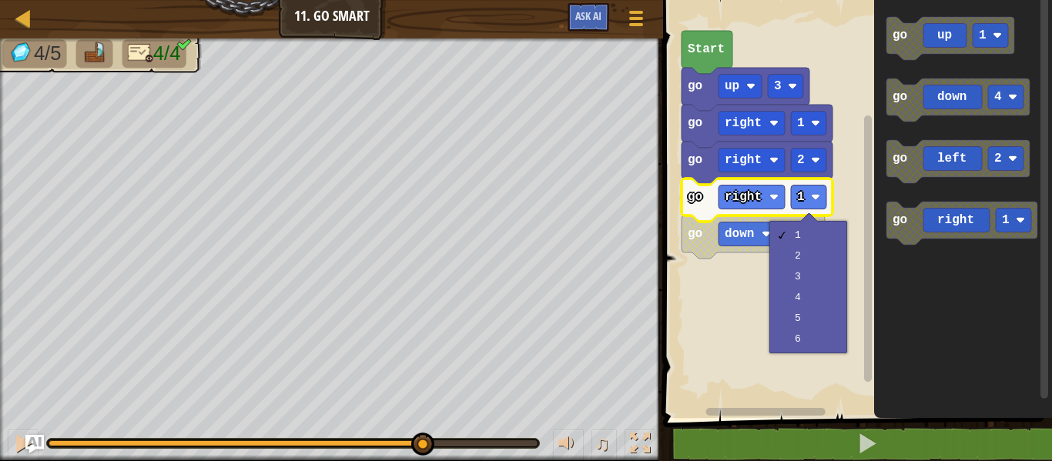
click at [897, 273] on icon "Blockly Workspace" at bounding box center [963, 205] width 178 height 426
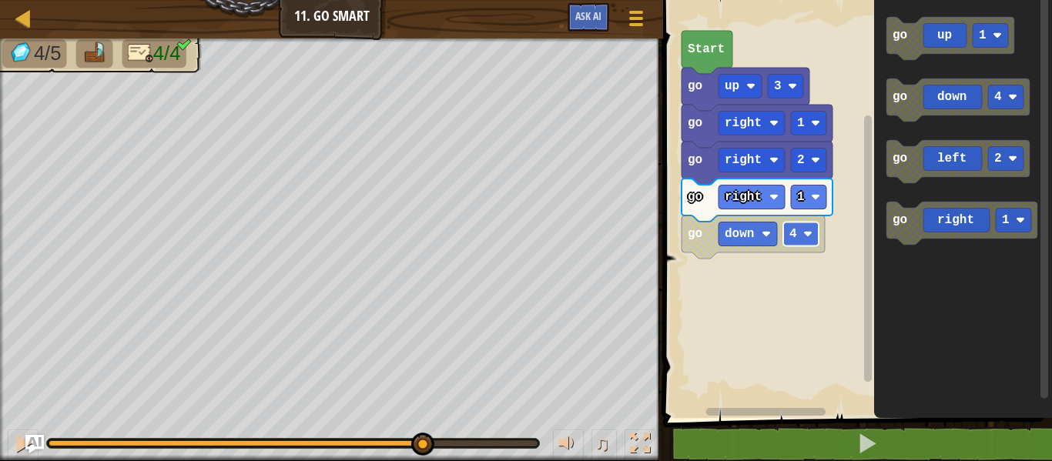
click at [803, 231] on rect "Blockly Workspace" at bounding box center [800, 235] width 35 height 24
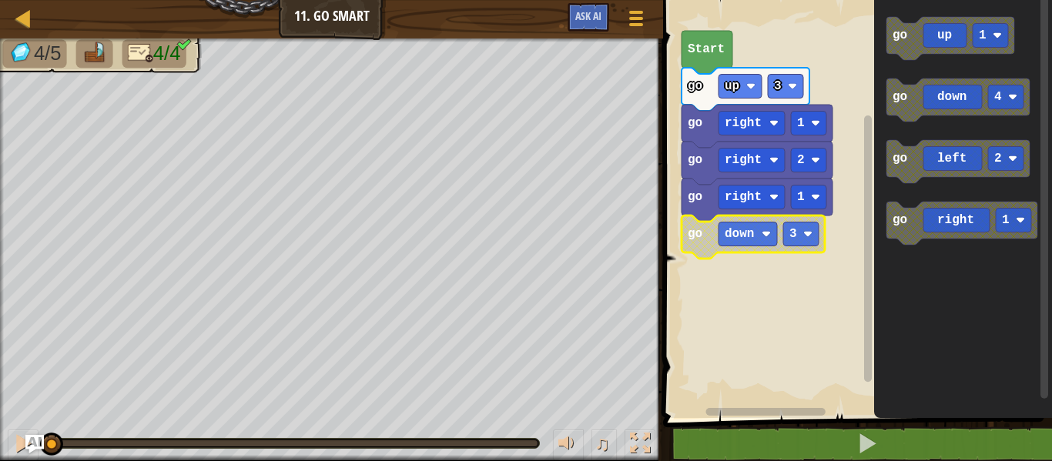
drag, startPoint x: 426, startPoint y: 441, endPoint x: 0, endPoint y: 418, distance: 426.6
click at [0, 418] on div "♫" at bounding box center [331, 440] width 663 height 46
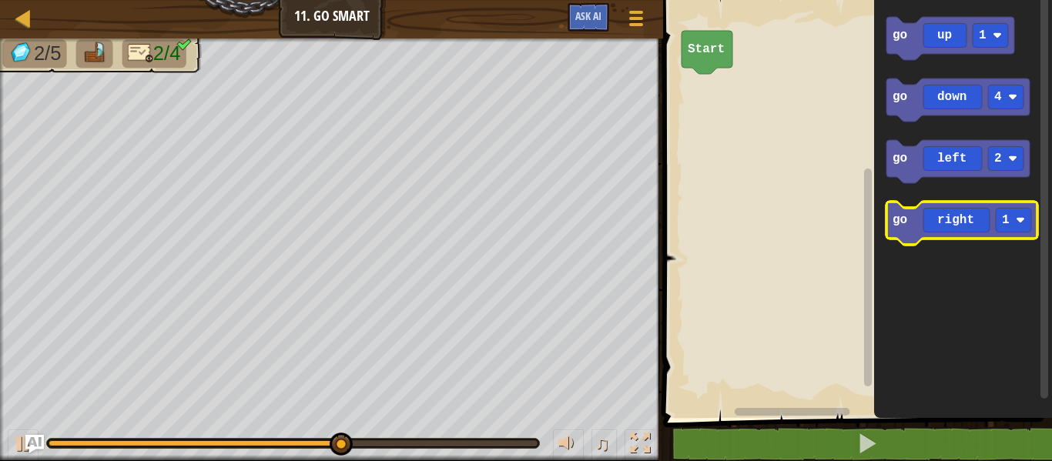
click at [950, 213] on icon "Blockly Workspace" at bounding box center [962, 223] width 151 height 43
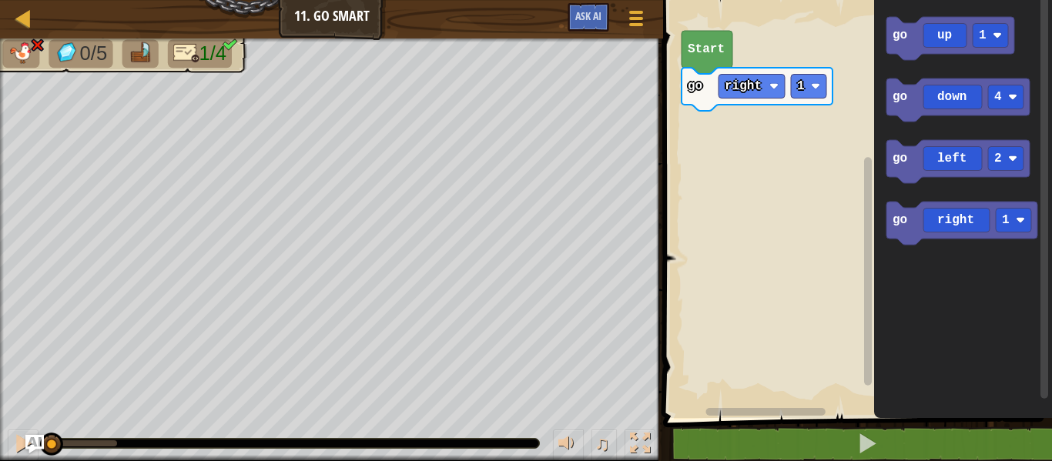
drag, startPoint x: 115, startPoint y: 441, endPoint x: 45, endPoint y: 431, distance: 70.9
click at [45, 0] on body "Map Junior 11. Go Smart Game Menu Ask AI 1 הההההההההההההההההההההההההההההההההההה…" at bounding box center [526, 0] width 1052 height 0
click at [964, 32] on icon "Blockly Workspace" at bounding box center [951, 38] width 128 height 43
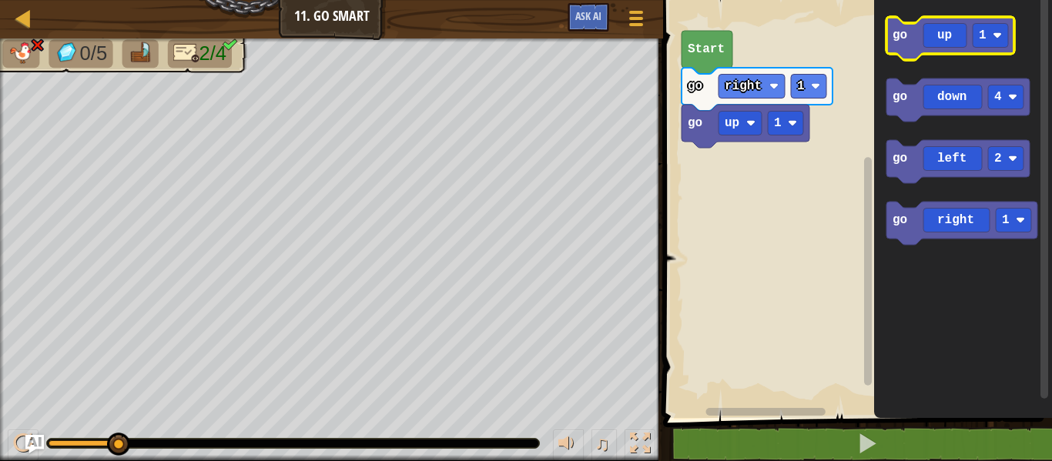
click at [964, 32] on icon "Blockly Workspace" at bounding box center [951, 38] width 128 height 43
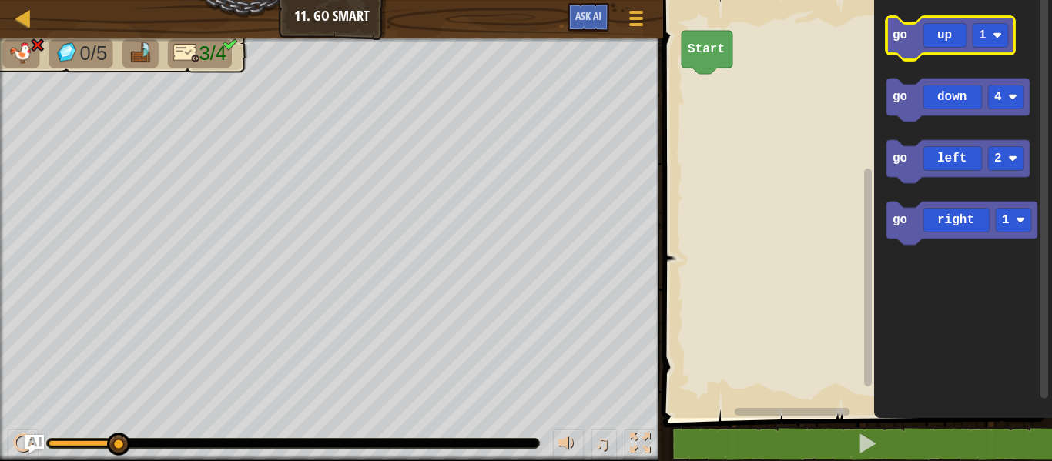
click at [941, 32] on icon "Blockly Workspace" at bounding box center [951, 38] width 128 height 43
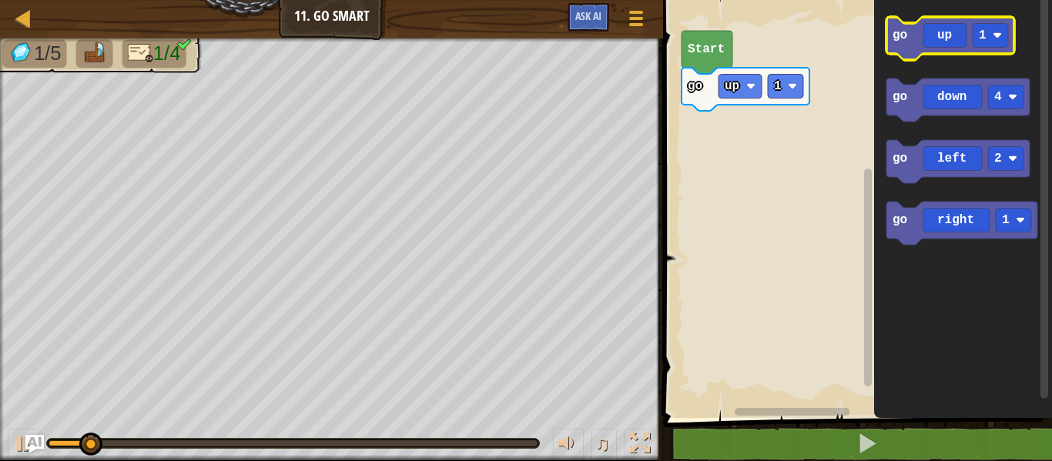
click at [941, 32] on icon "Blockly Workspace" at bounding box center [951, 38] width 128 height 43
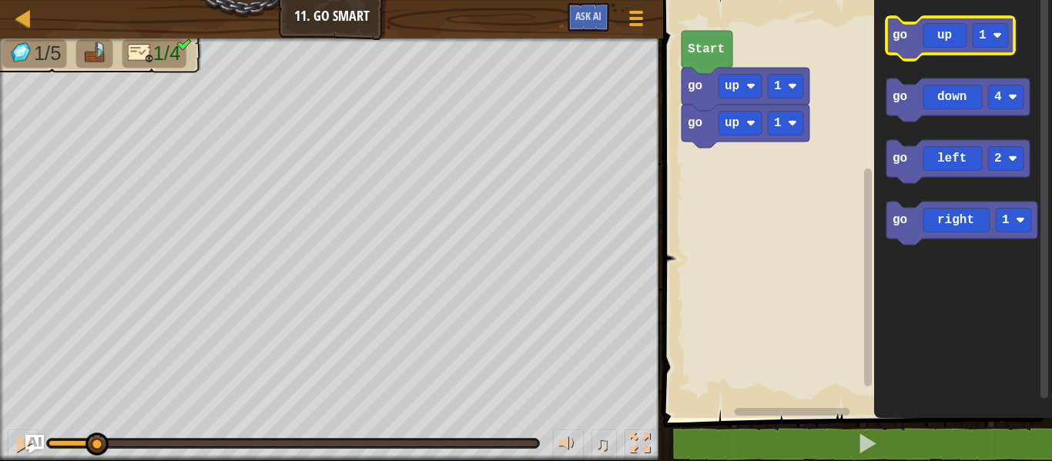
click at [941, 32] on icon "Blockly Workspace" at bounding box center [951, 38] width 128 height 43
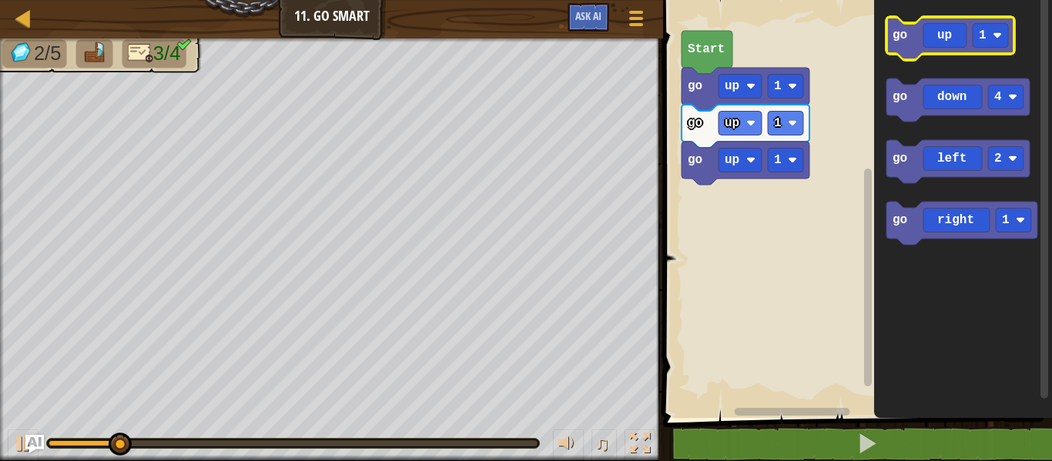
click at [939, 36] on icon "Blockly Workspace" at bounding box center [951, 38] width 128 height 43
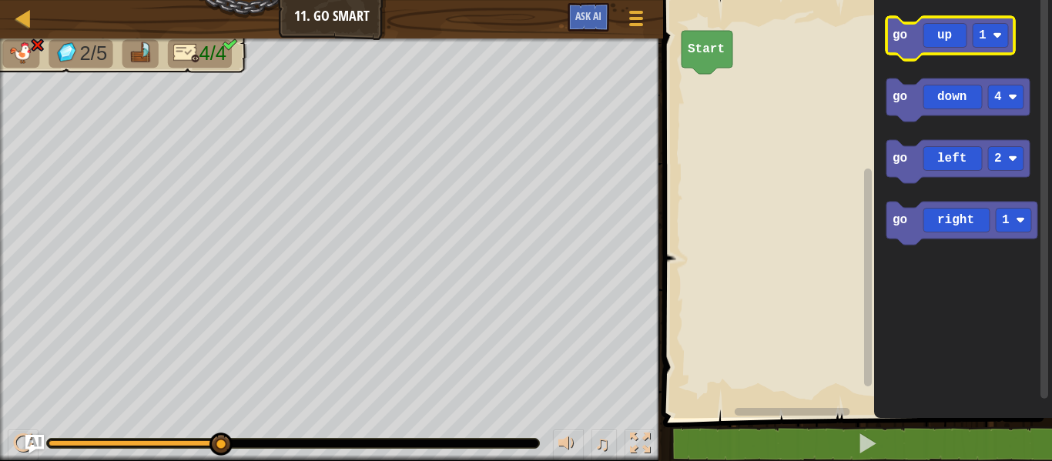
click at [918, 43] on icon "Blockly Workspace" at bounding box center [951, 38] width 128 height 43
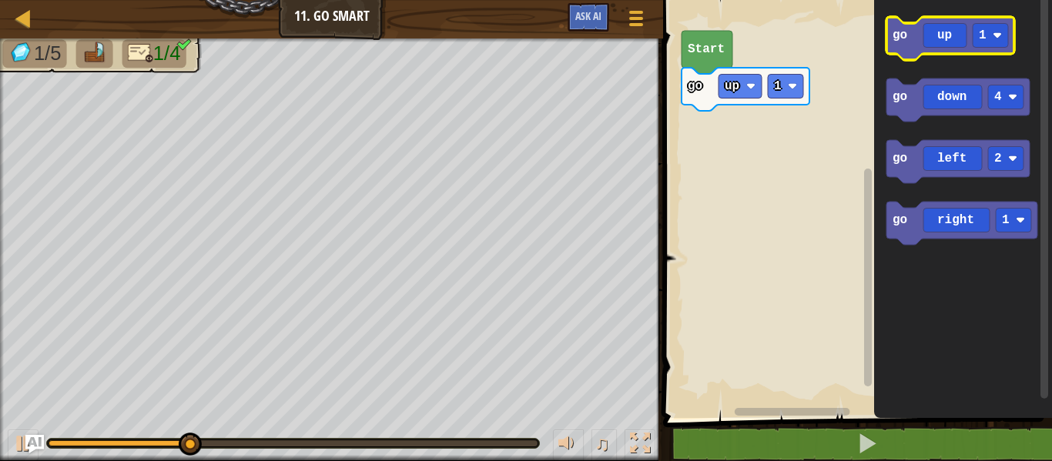
click at [918, 43] on icon "Blockly Workspace" at bounding box center [951, 38] width 128 height 43
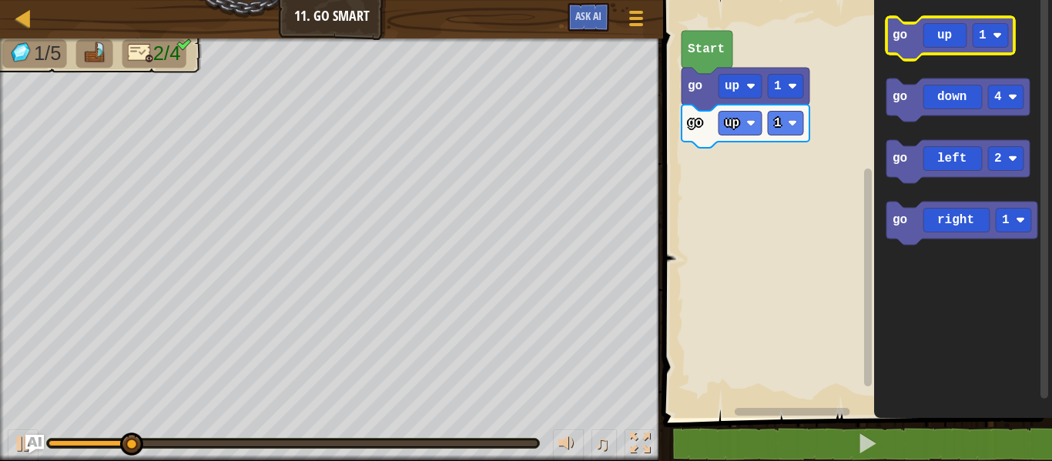
click at [918, 43] on icon "Blockly Workspace" at bounding box center [951, 38] width 128 height 43
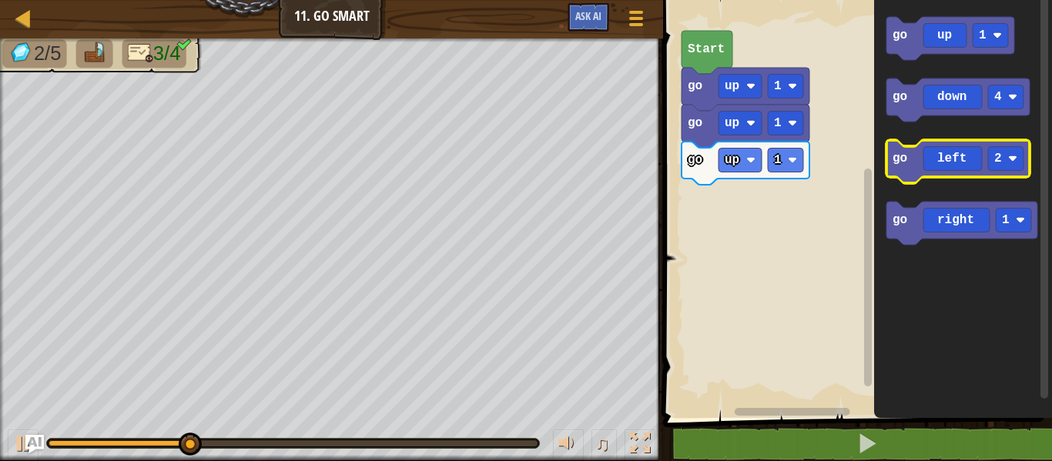
click at [995, 173] on icon "Blockly Workspace" at bounding box center [958, 161] width 143 height 43
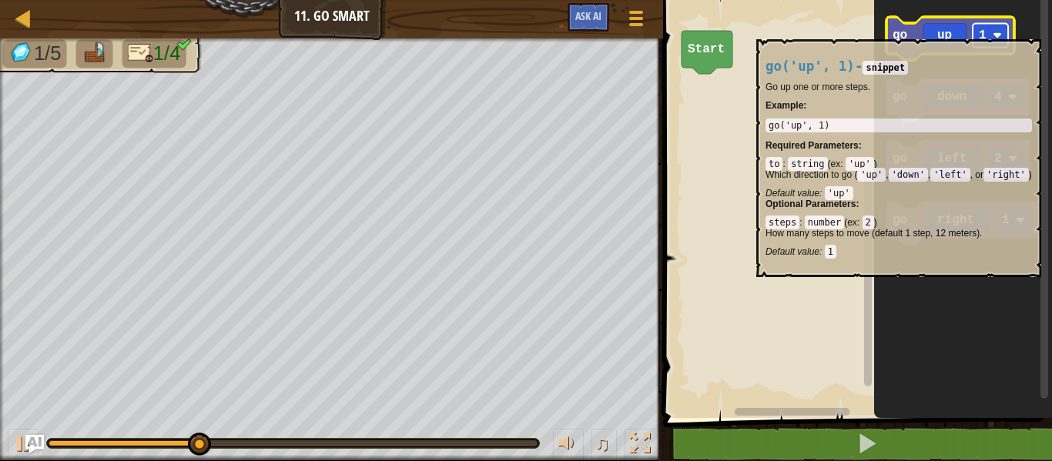
click at [978, 32] on rect "Blockly Workspace" at bounding box center [990, 36] width 35 height 24
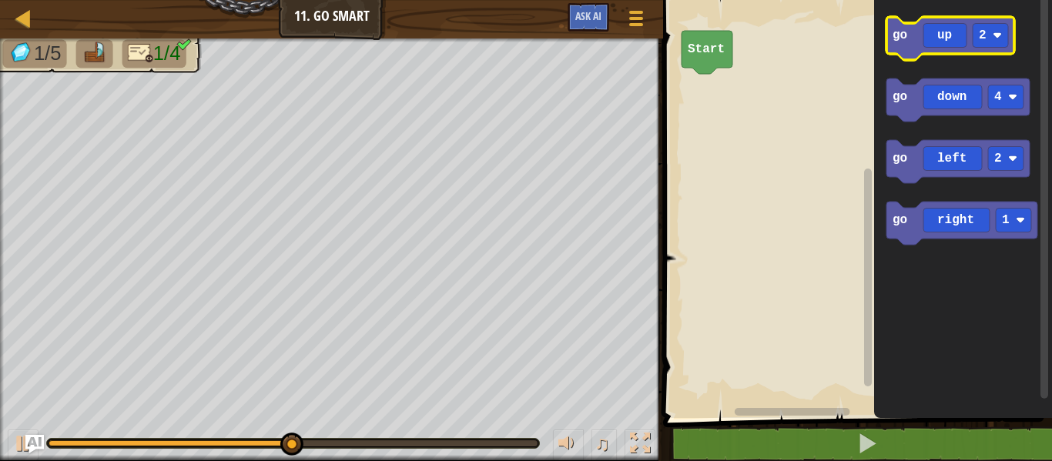
click at [904, 41] on text "go" at bounding box center [900, 36] width 15 height 14
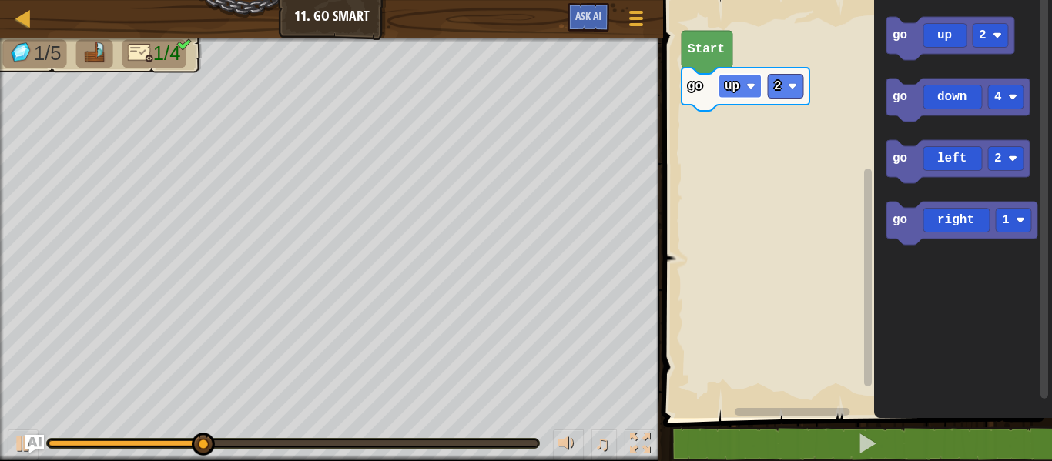
click at [740, 81] on rect "Blockly Workspace" at bounding box center [740, 87] width 43 height 24
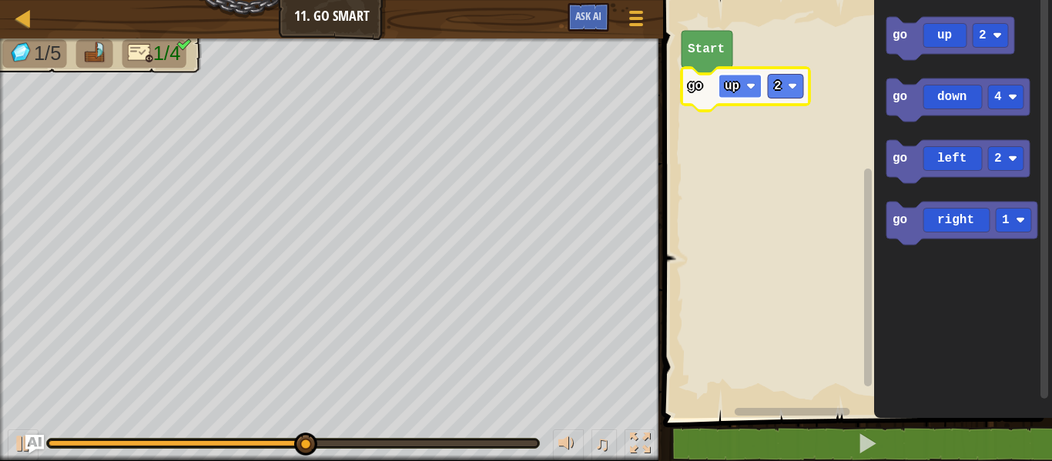
click at [745, 89] on rect "Blockly Workspace" at bounding box center [740, 87] width 43 height 24
click at [780, 89] on text "2" at bounding box center [778, 86] width 8 height 14
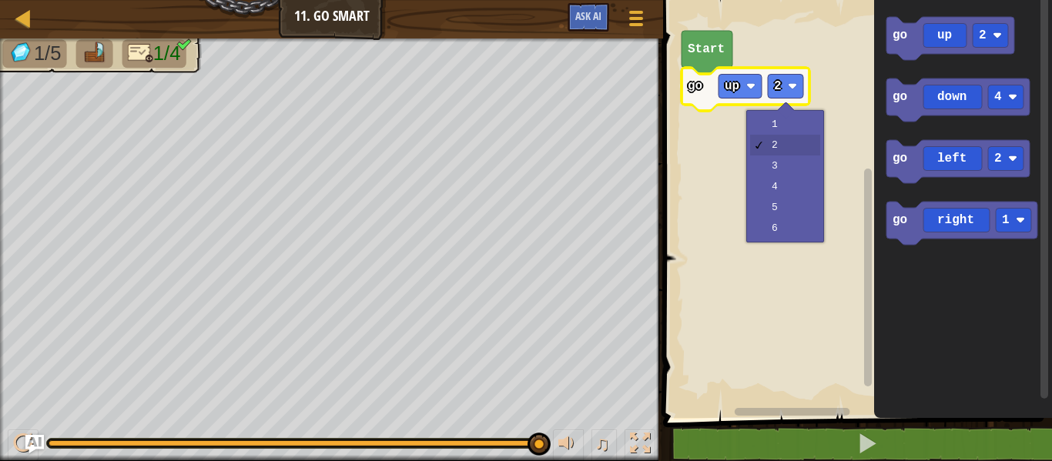
click at [45, 439] on div "♫" at bounding box center [331, 440] width 663 height 46
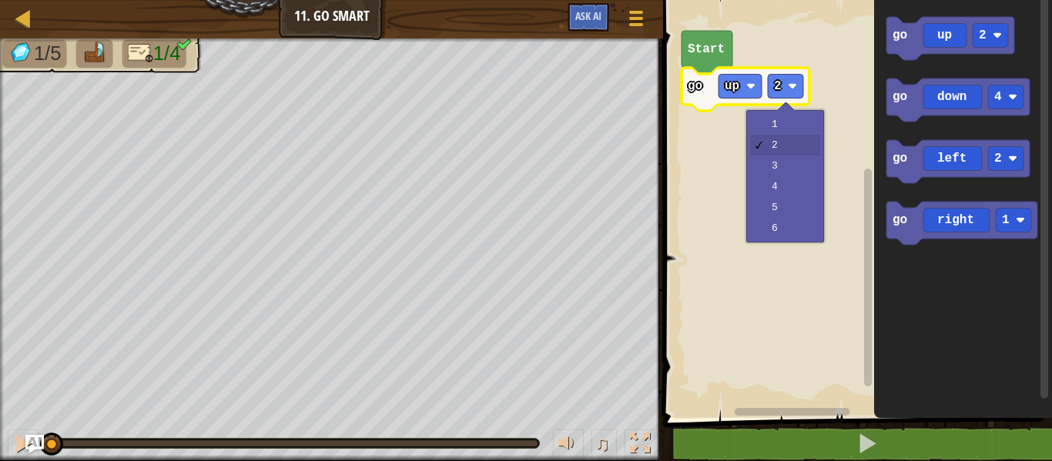
drag, startPoint x: 542, startPoint y: 443, endPoint x: 0, endPoint y: 348, distance: 550.5
click at [0, 348] on div "1/5 1/4 ♫ Wolf Pup" at bounding box center [526, 250] width 1052 height 423
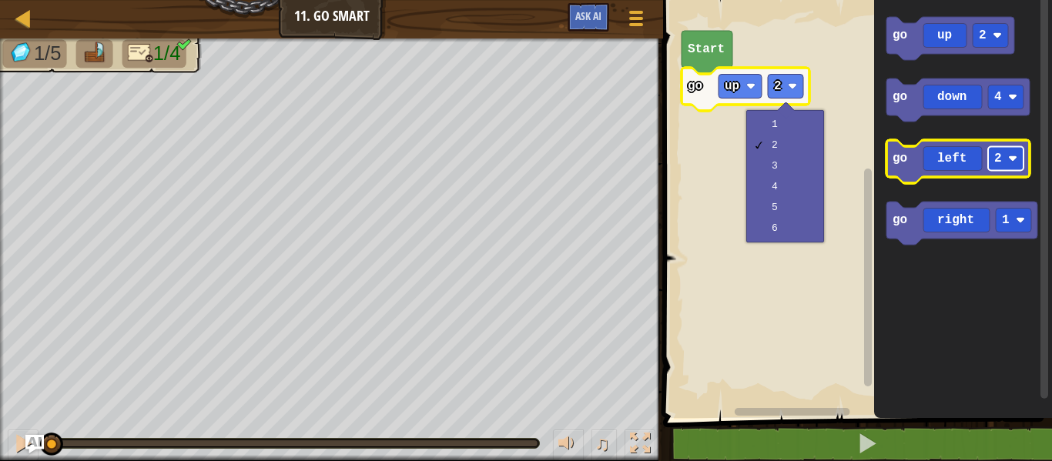
click at [998, 149] on rect "Blockly Workspace" at bounding box center [1005, 159] width 35 height 24
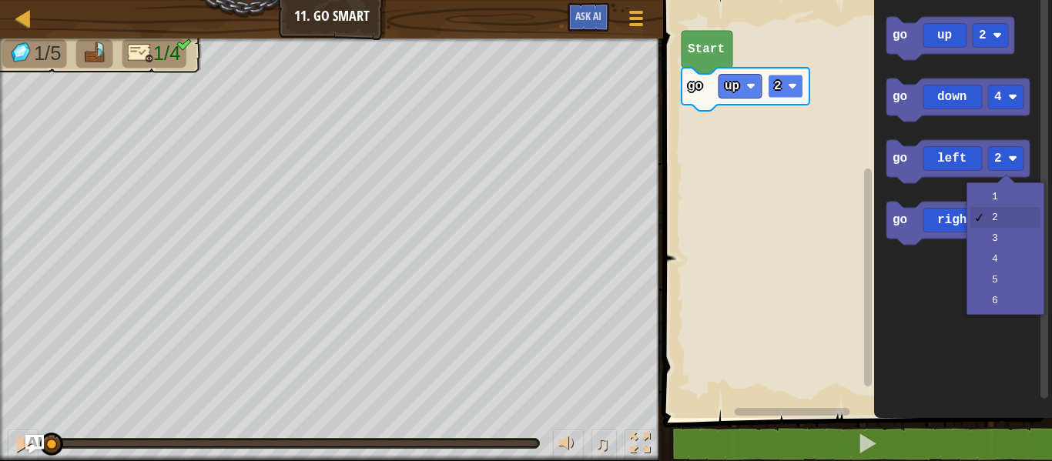
click at [774, 91] on text "2" at bounding box center [778, 86] width 8 height 14
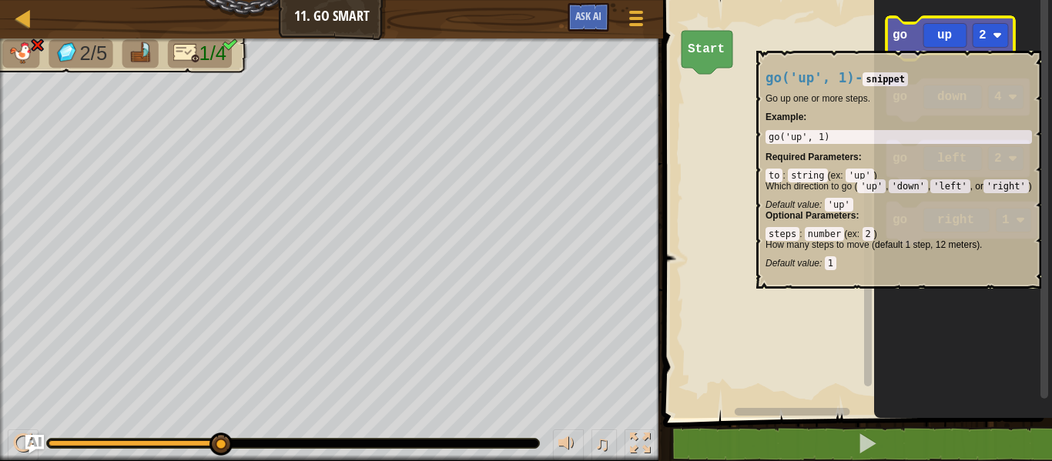
click at [944, 42] on icon "Blockly Workspace" at bounding box center [951, 38] width 128 height 43
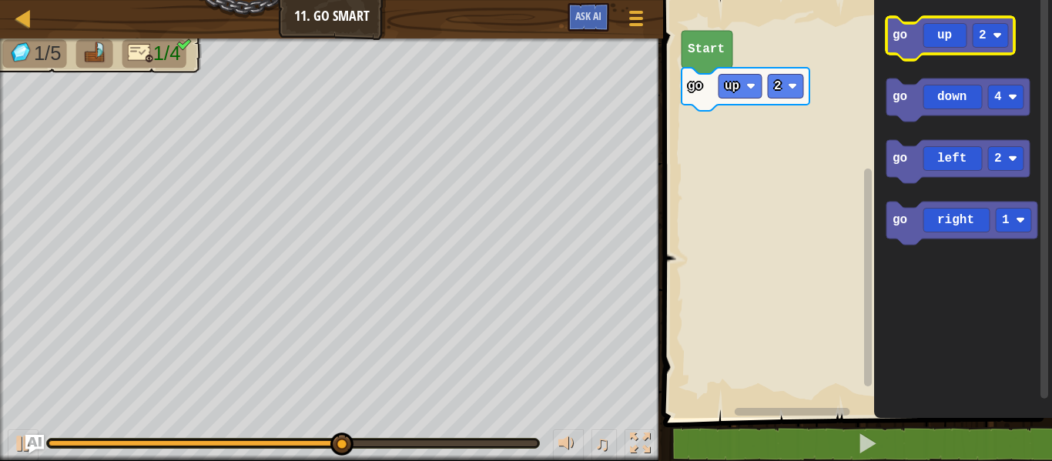
click at [971, 40] on icon "Blockly Workspace" at bounding box center [951, 38] width 128 height 43
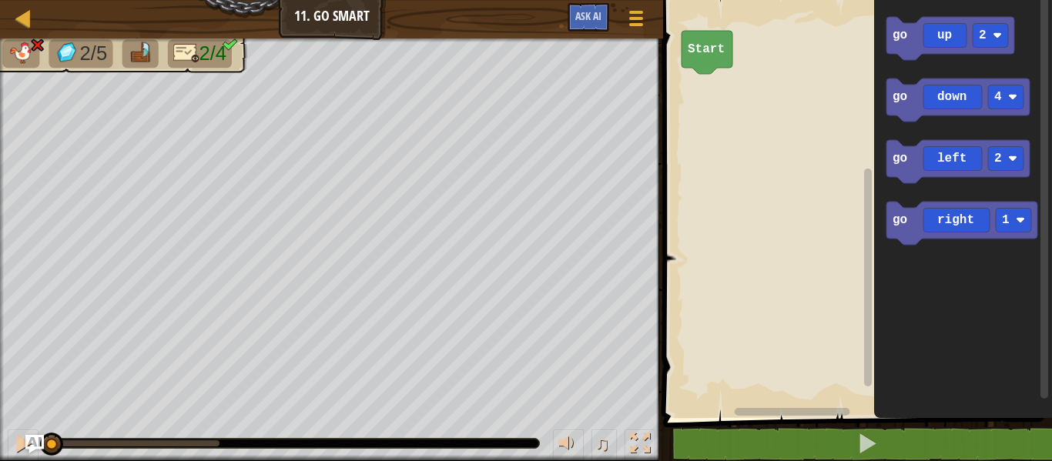
drag, startPoint x: 222, startPoint y: 438, endPoint x: 1, endPoint y: 364, distance: 233.1
click at [1, 364] on div "2/5 2/4 ♫ Wolf Pup" at bounding box center [526, 250] width 1052 height 423
click at [973, 39] on rect "Blockly Workspace" at bounding box center [990, 36] width 35 height 24
click at [957, 35] on icon "Blockly Workspace" at bounding box center [951, 38] width 128 height 43
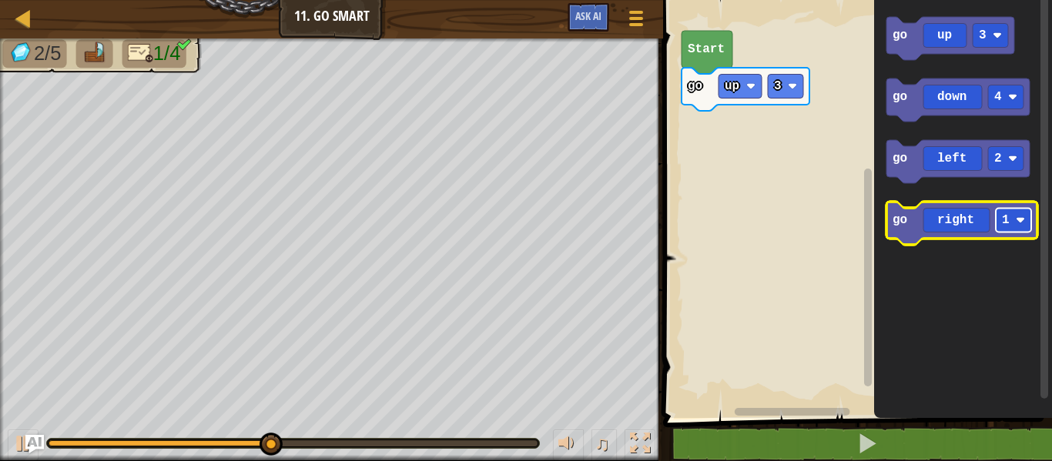
click at [998, 212] on rect "Blockly Workspace" at bounding box center [1013, 221] width 35 height 24
click at [1010, 229] on rect "Blockly Workspace" at bounding box center [1013, 221] width 35 height 24
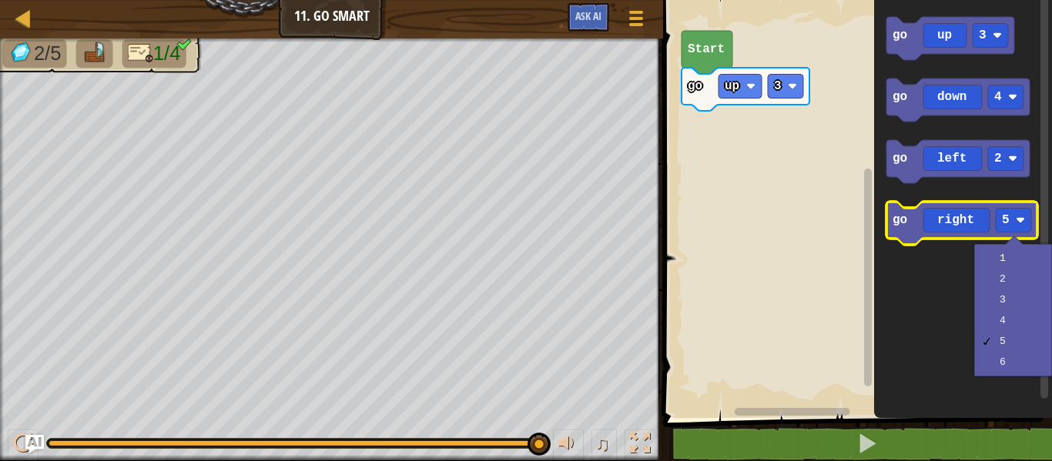
click at [947, 217] on icon "Blockly Workspace" at bounding box center [962, 223] width 151 height 43
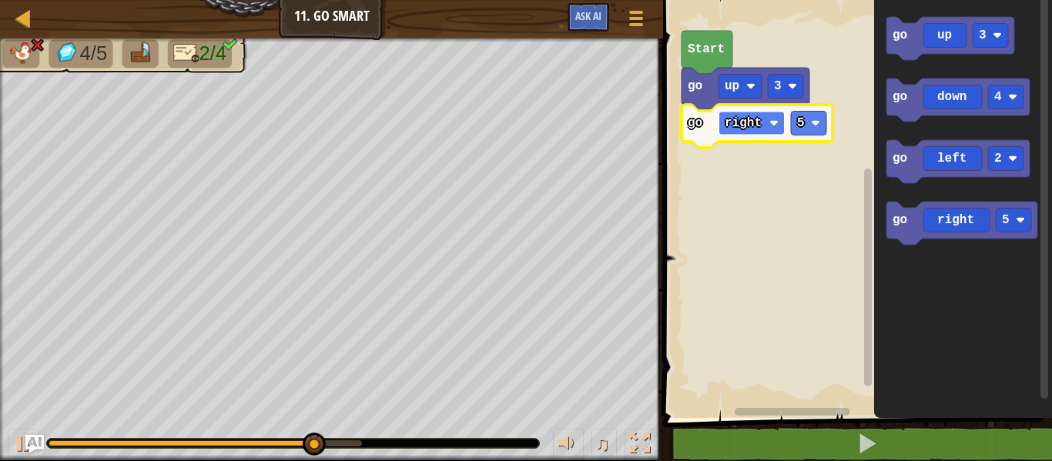
click at [724, 112] on rect "Blockly Workspace" at bounding box center [752, 124] width 66 height 24
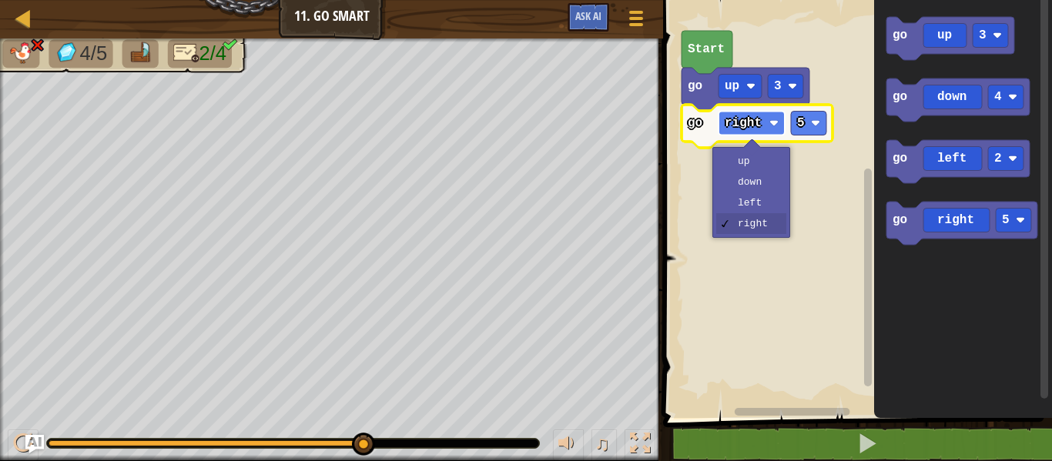
click at [724, 112] on rect "Blockly Workspace" at bounding box center [752, 124] width 66 height 24
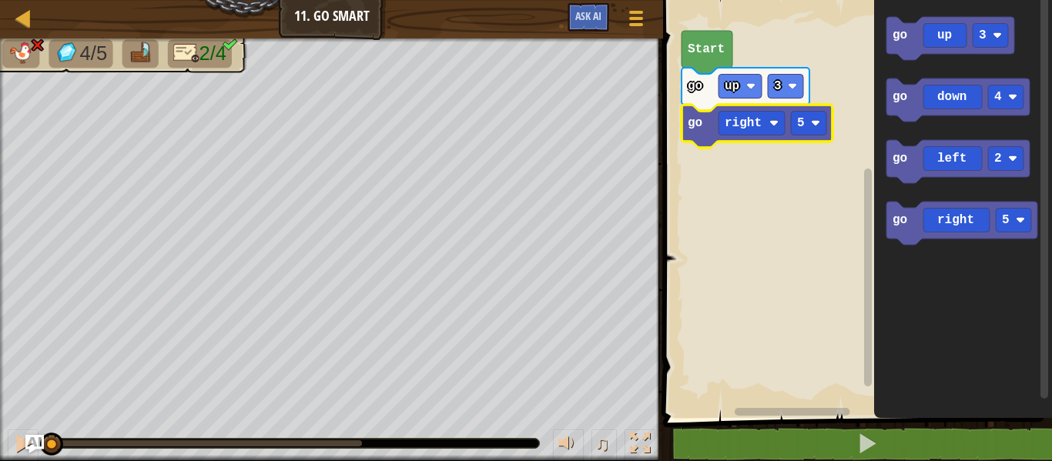
drag, startPoint x: 366, startPoint y: 445, endPoint x: 0, endPoint y: 449, distance: 365.9
click at [0, 449] on div "♫" at bounding box center [331, 440] width 663 height 46
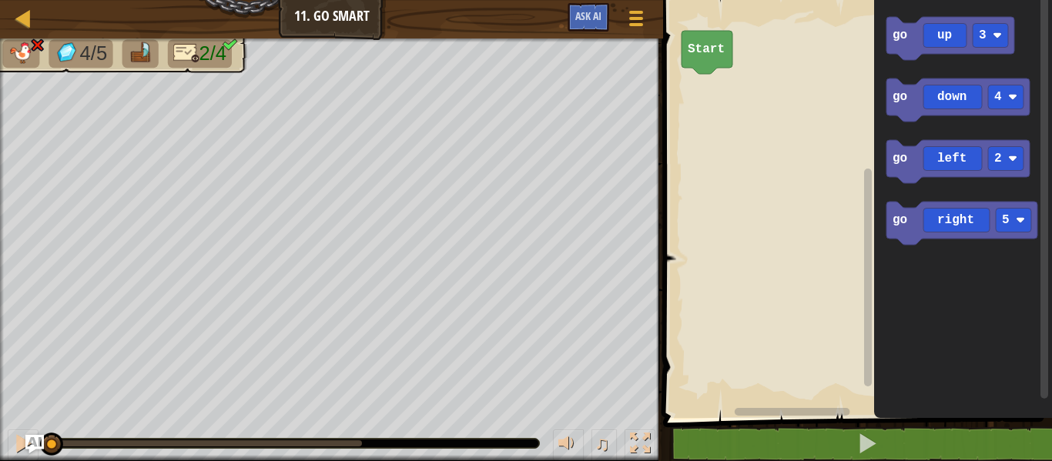
click at [1003, 325] on icon "Blockly Workspace" at bounding box center [963, 205] width 178 height 426
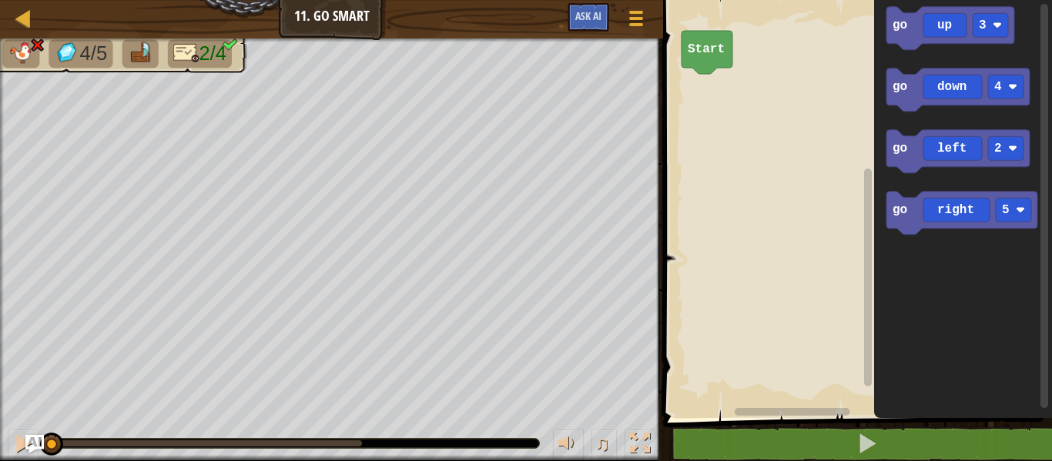
click at [881, 315] on icon "Blockly Workspace" at bounding box center [963, 205] width 178 height 426
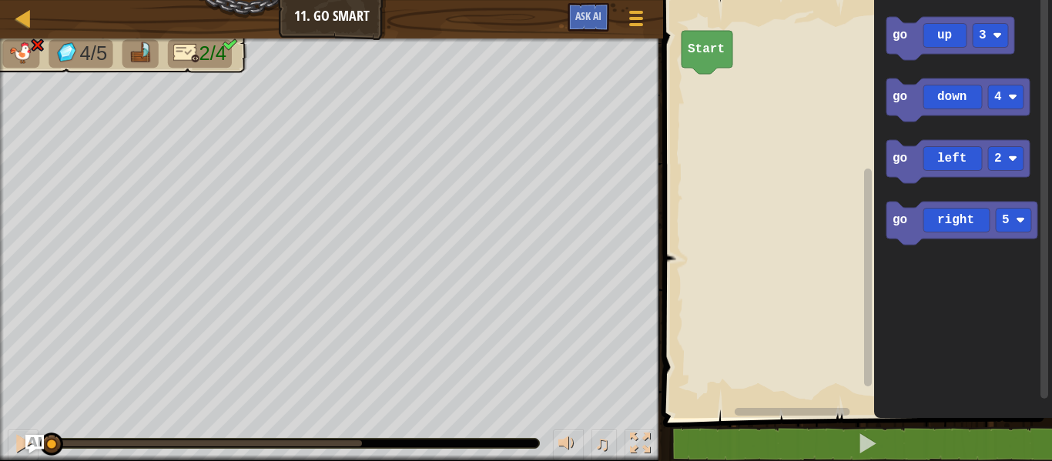
click at [923, 388] on icon "Blockly Workspace" at bounding box center [963, 205] width 178 height 426
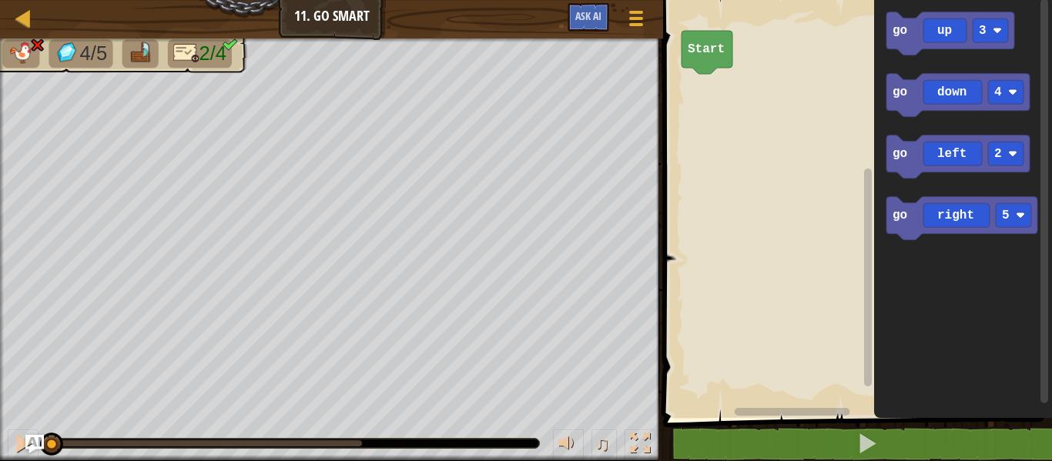
click at [933, 384] on icon "Blockly Workspace" at bounding box center [963, 205] width 178 height 426
click at [823, 321] on rect "Blockly Workspace" at bounding box center [856, 205] width 394 height 426
click at [899, 87] on div "Start go up 3 go down 4 go left 2 go right 5" at bounding box center [856, 205] width 394 height 426
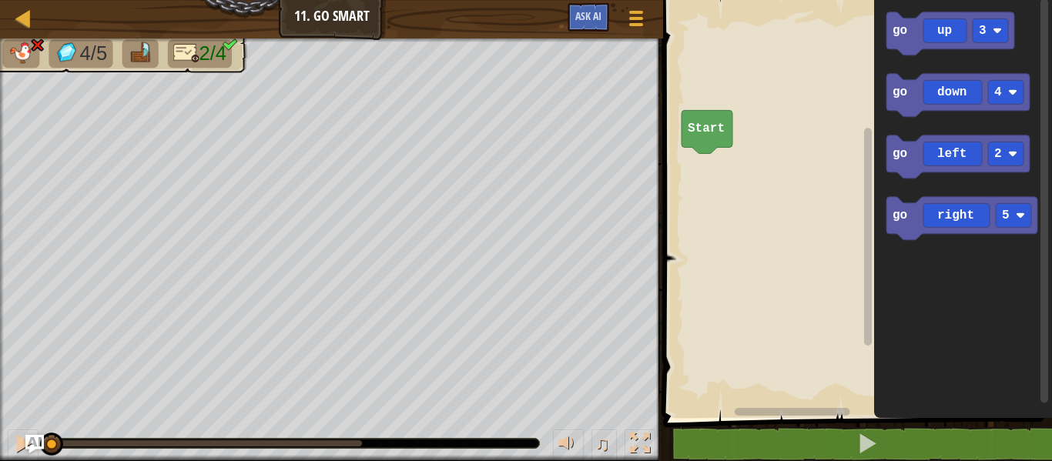
click at [901, 328] on div "Start go up 3 go down 4 go left 2 go right 5" at bounding box center [856, 205] width 394 height 426
click at [797, 405] on div "Start go up 3 go down 4 go left 2 go right 5" at bounding box center [856, 205] width 394 height 426
click at [861, 309] on div "Start go up 3 go down 4 go left 2 go right 5" at bounding box center [856, 205] width 394 height 426
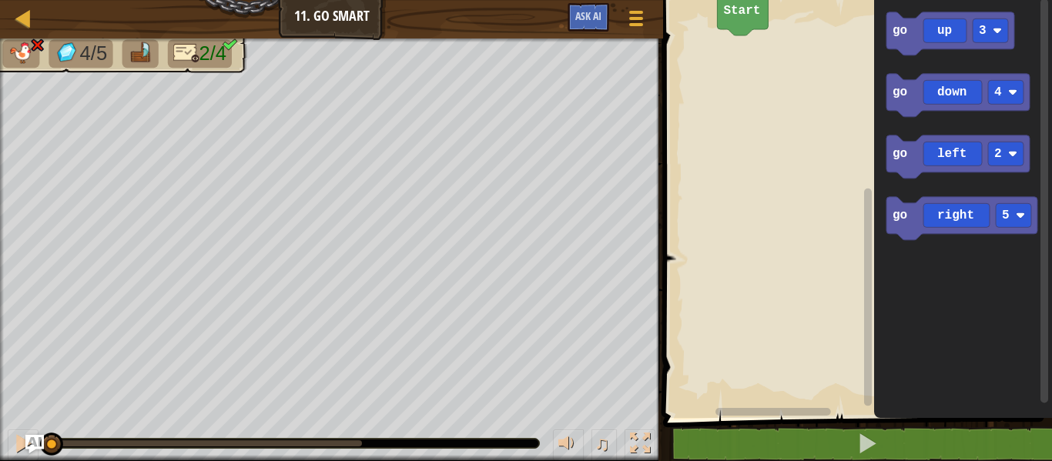
click at [897, 404] on div "Start go up 3 go down 4 go left 2 go right 5" at bounding box center [856, 205] width 394 height 426
